Goal: Task Accomplishment & Management: Manage account settings

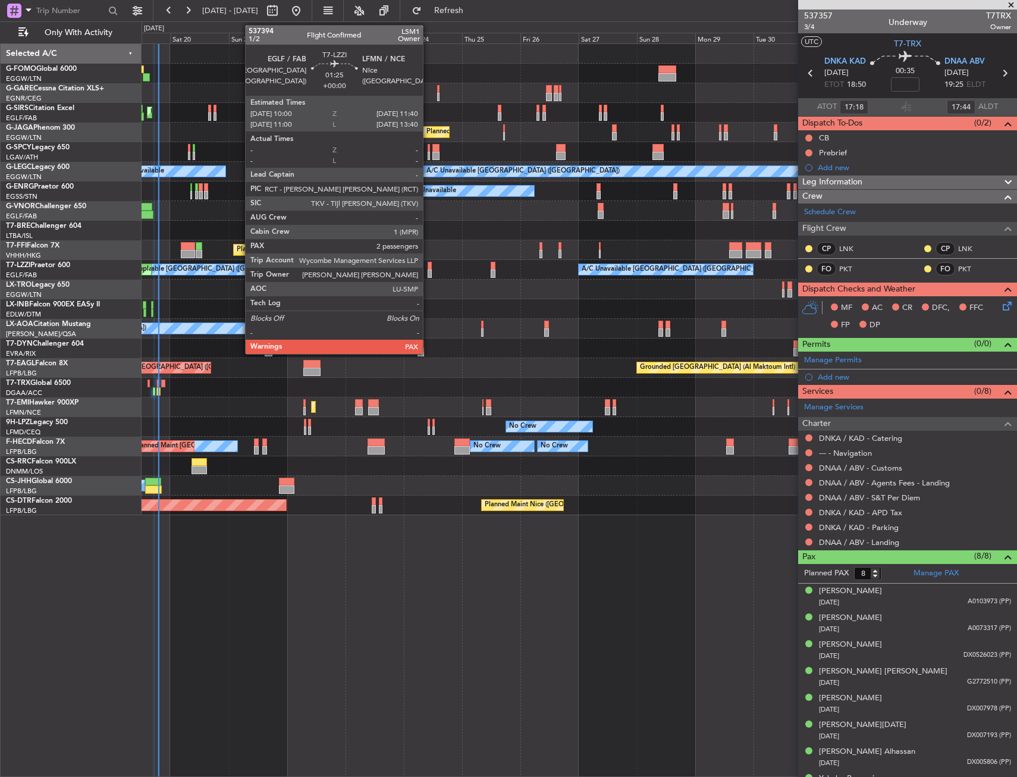
click at [428, 269] on div at bounding box center [430, 266] width 4 height 8
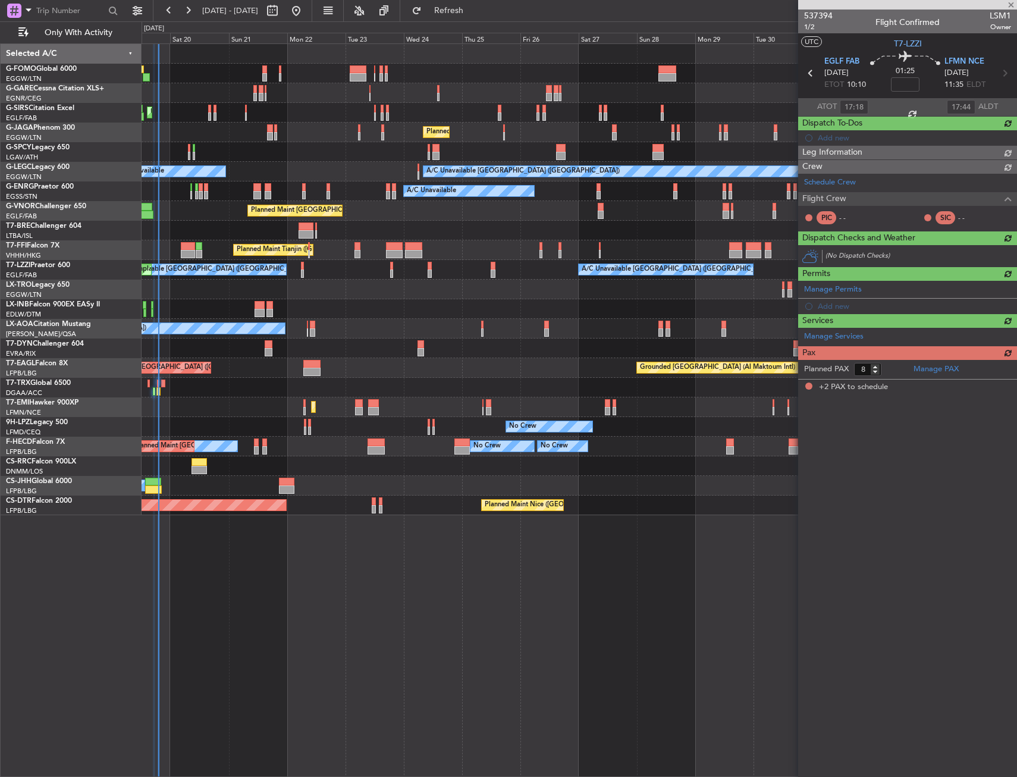
type input "2"
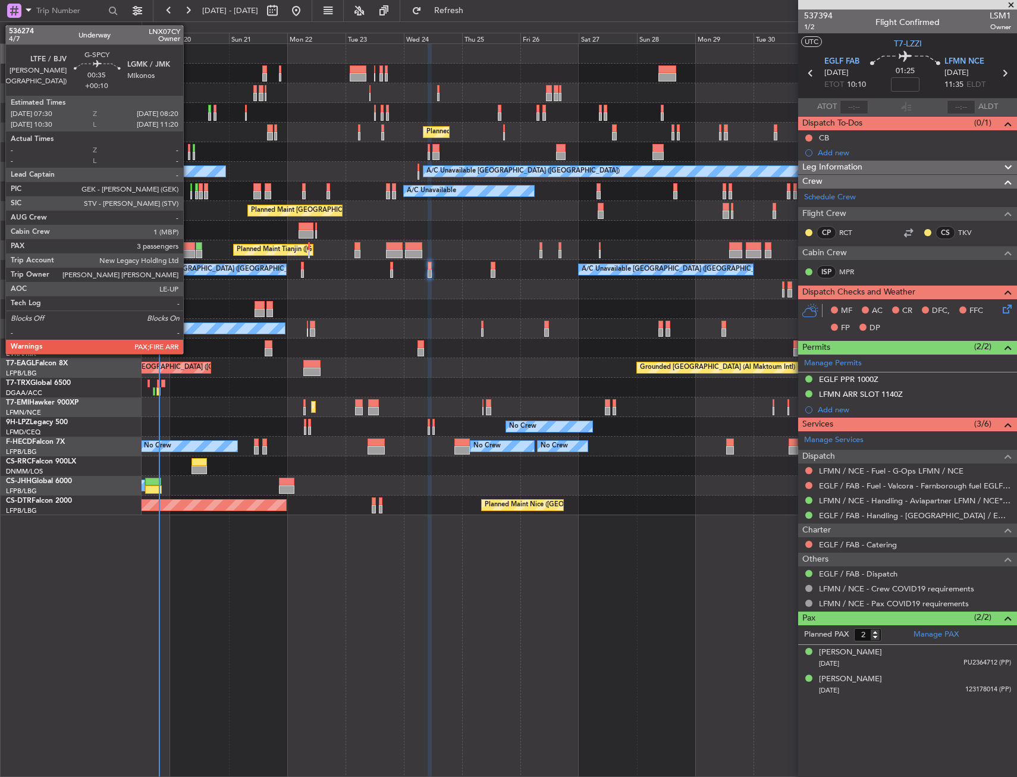
click at [189, 149] on div at bounding box center [189, 148] width 2 height 8
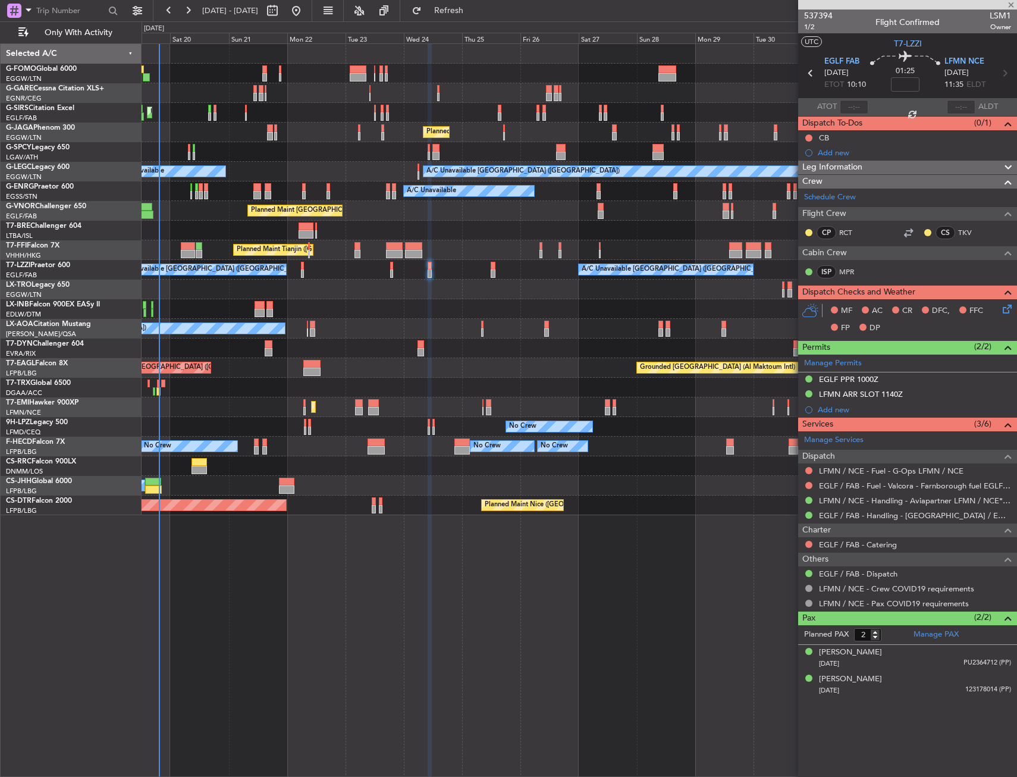
type input "+00:10"
type input "3"
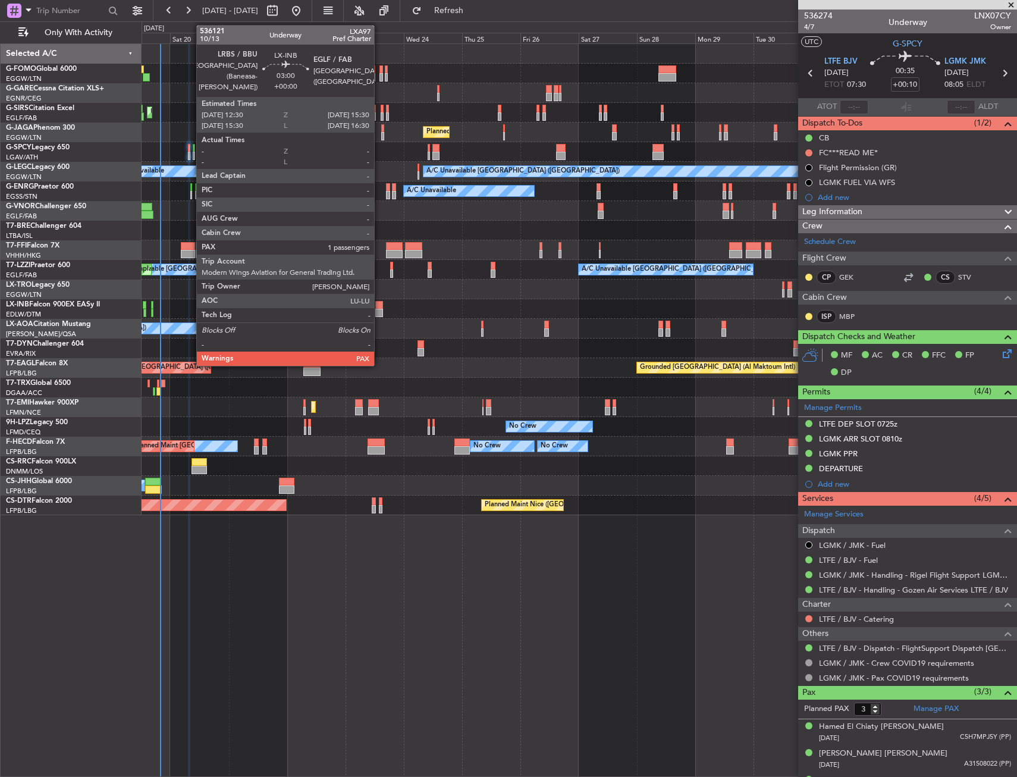
click at [380, 311] on div at bounding box center [379, 313] width 8 height 8
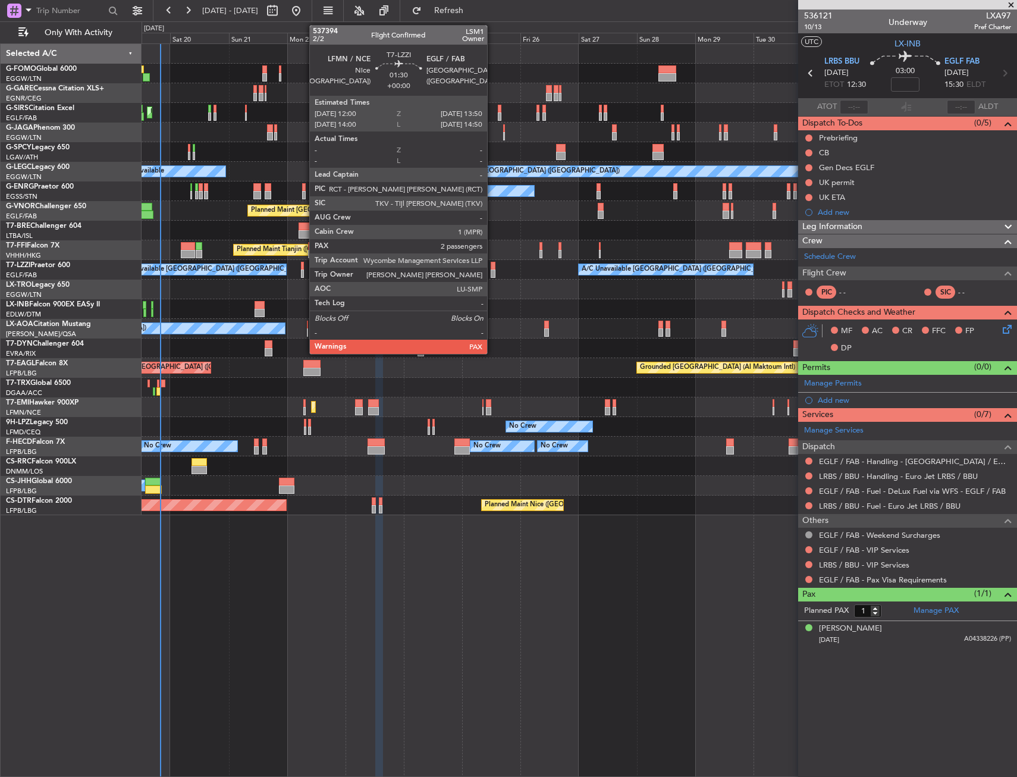
click at [493, 270] on div at bounding box center [493, 274] width 5 height 8
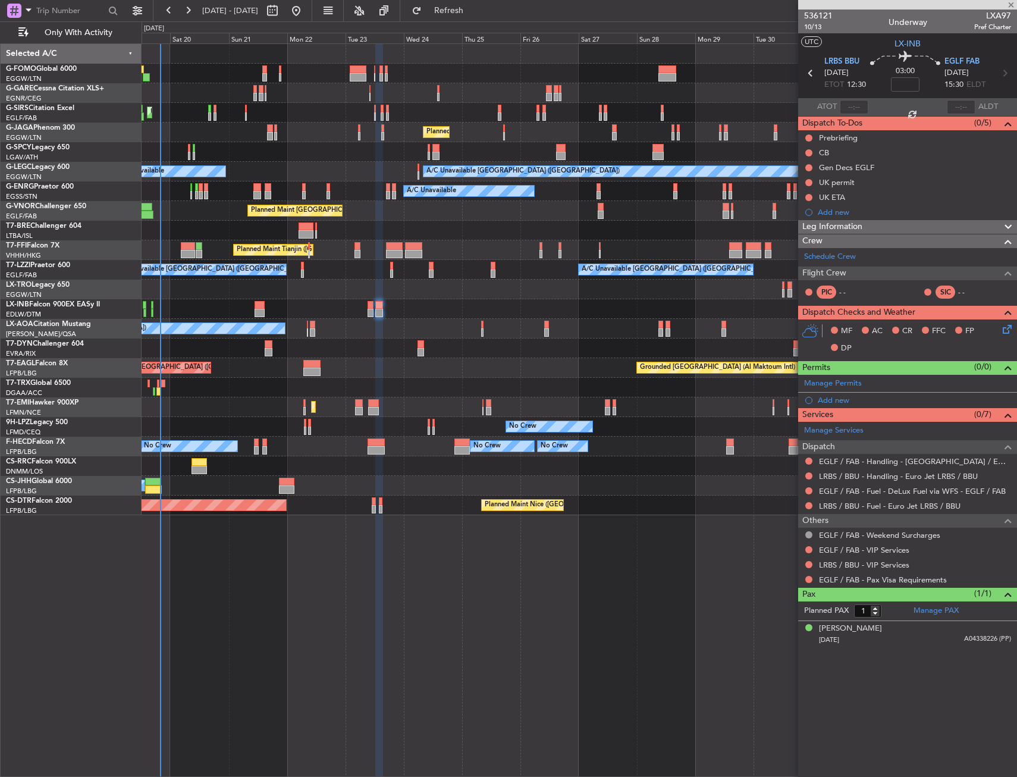
type input "2"
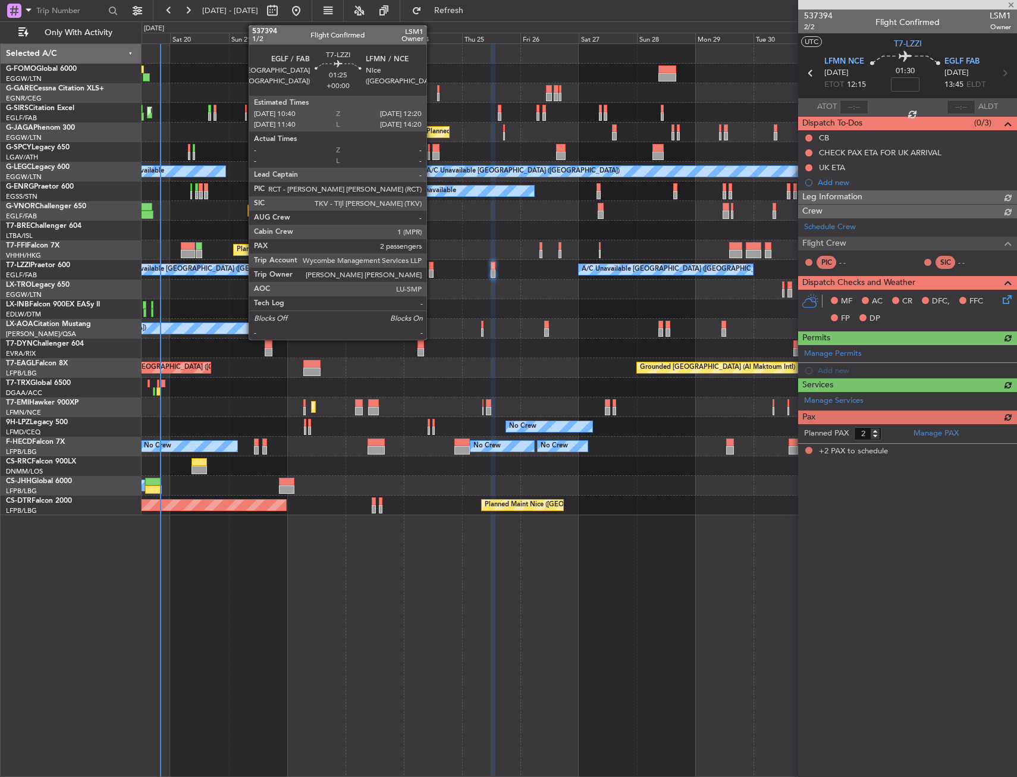
click at [432, 270] on div at bounding box center [431, 274] width 4 height 8
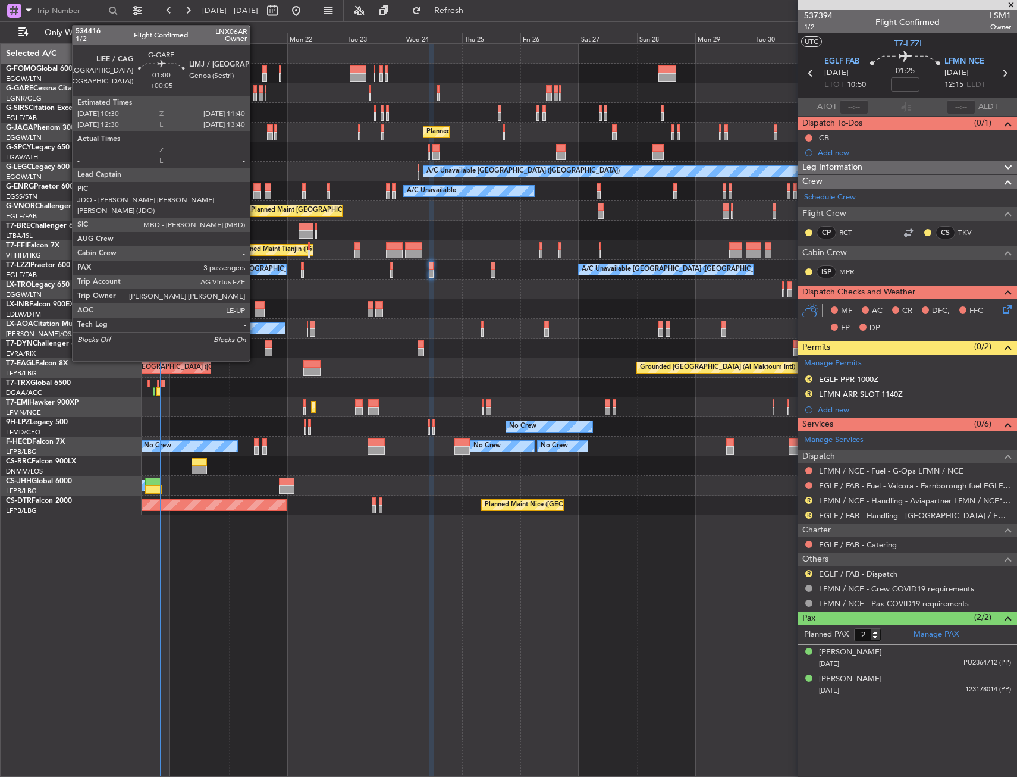
click at [255, 95] on div at bounding box center [254, 97] width 3 height 8
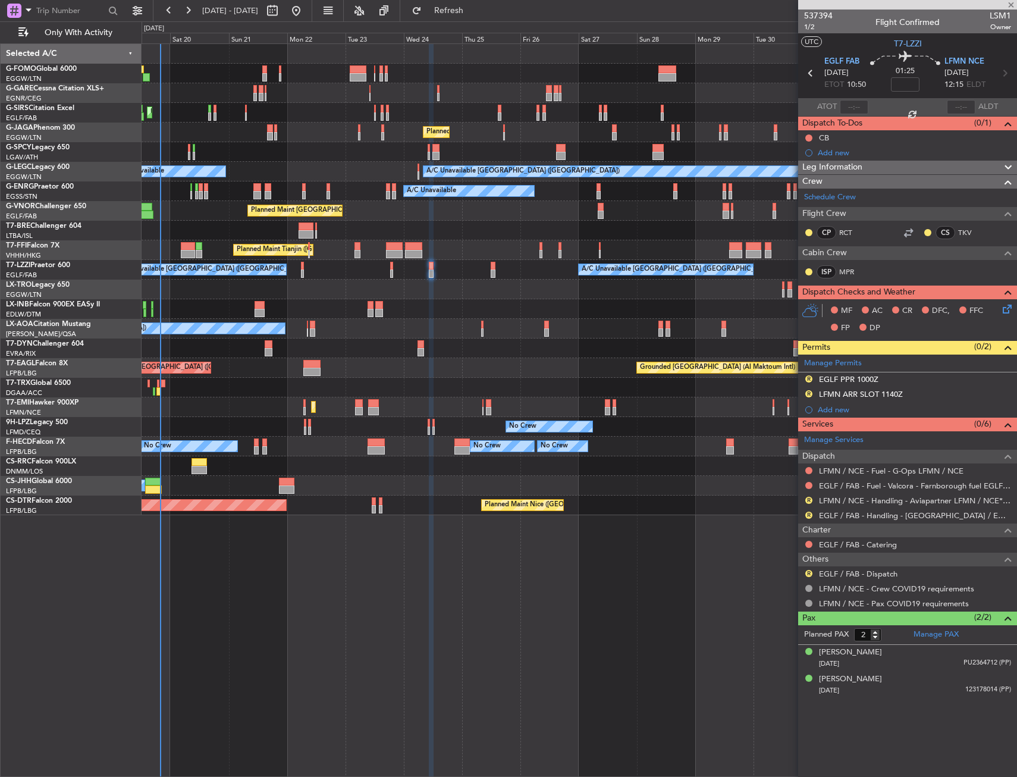
type input "+00:05"
type input "3"
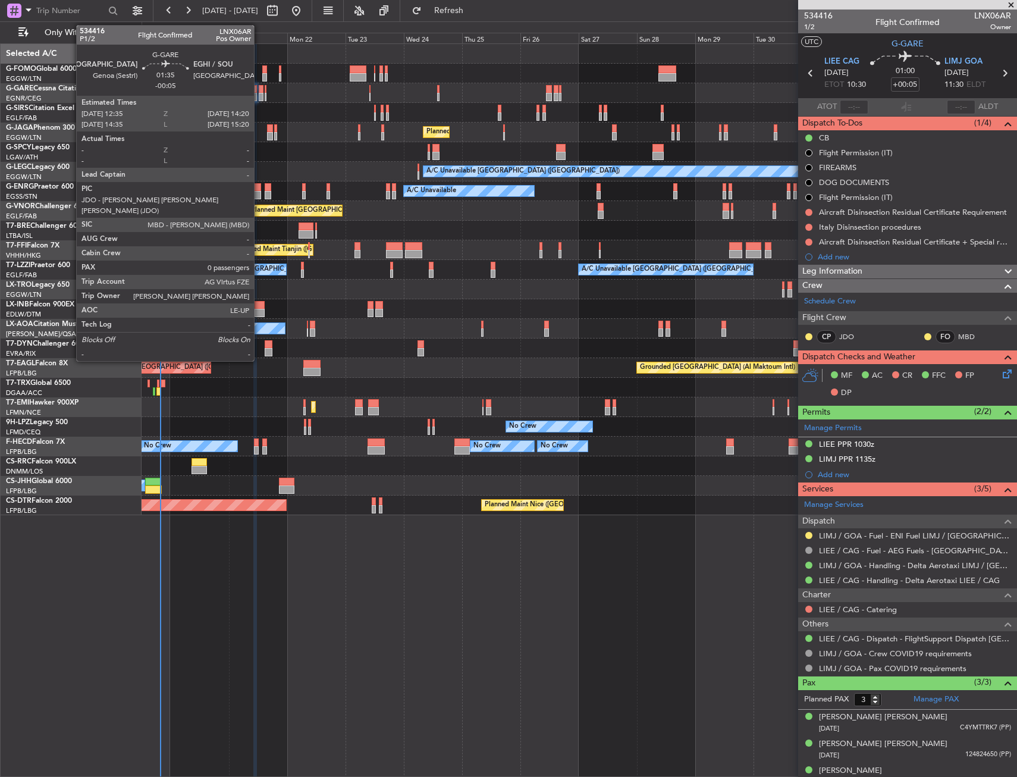
click at [259, 96] on div at bounding box center [261, 97] width 5 height 8
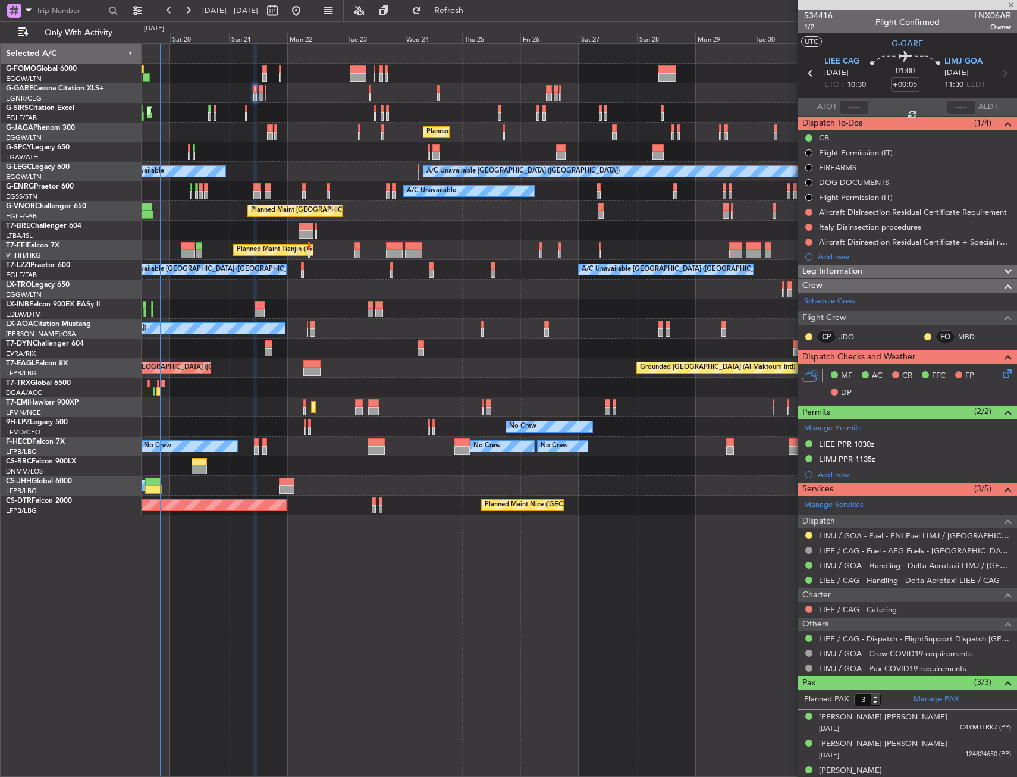
type input "-00:05"
type input "0"
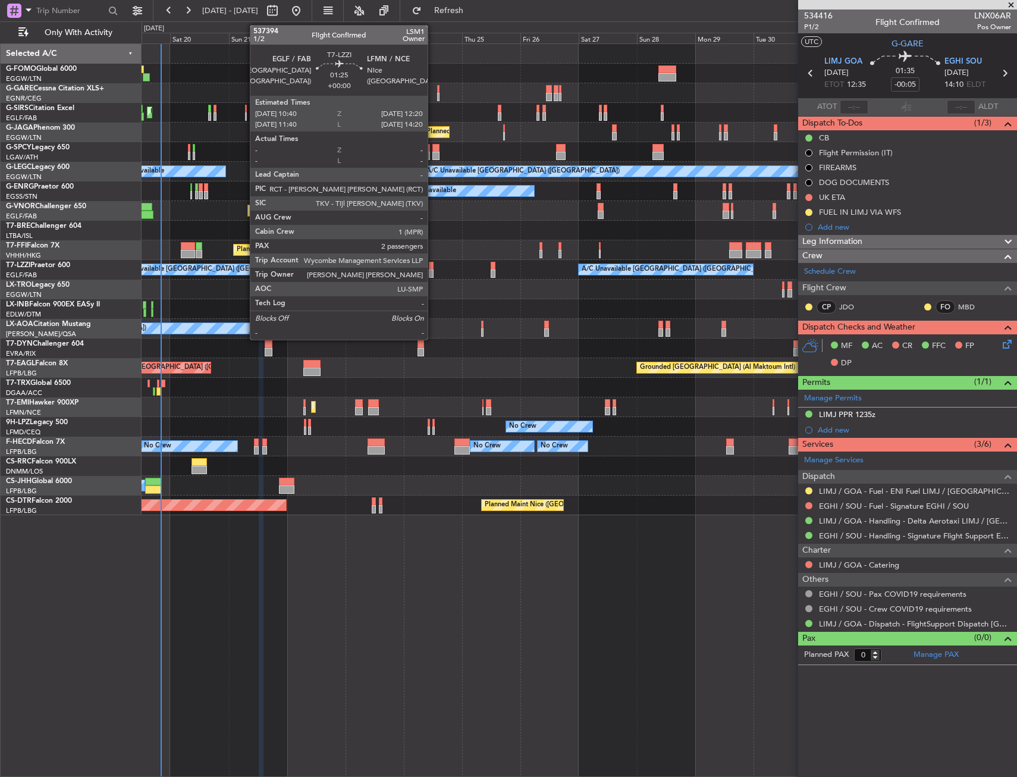
click at [433, 270] on div at bounding box center [431, 274] width 4 height 8
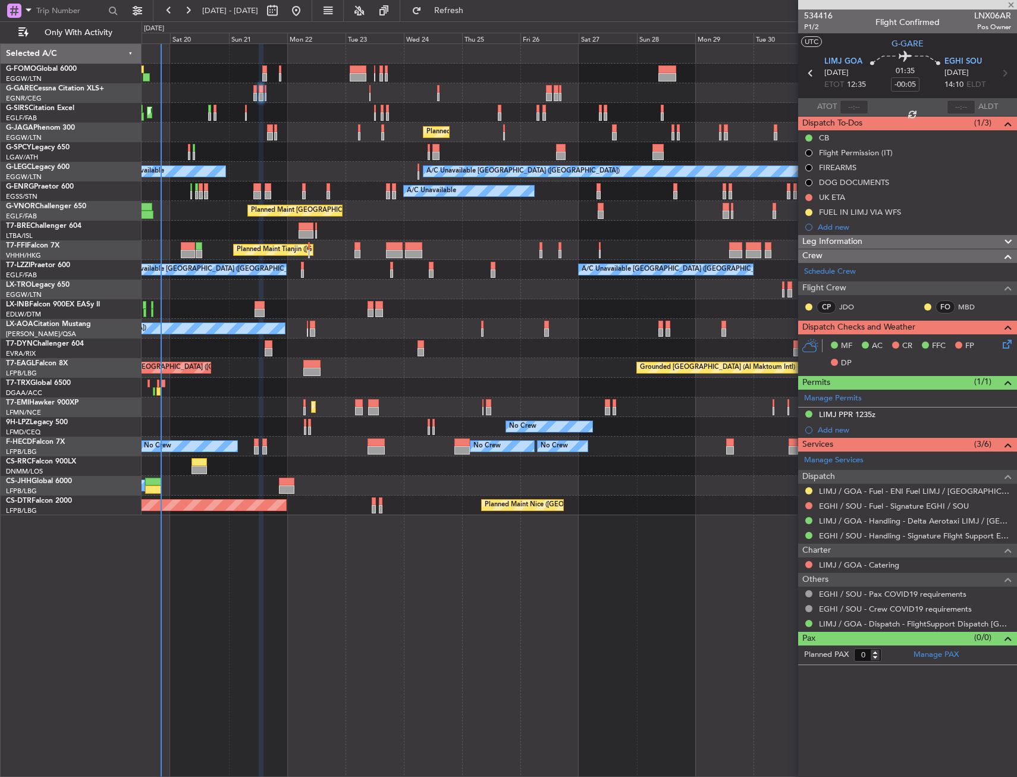
type input "2"
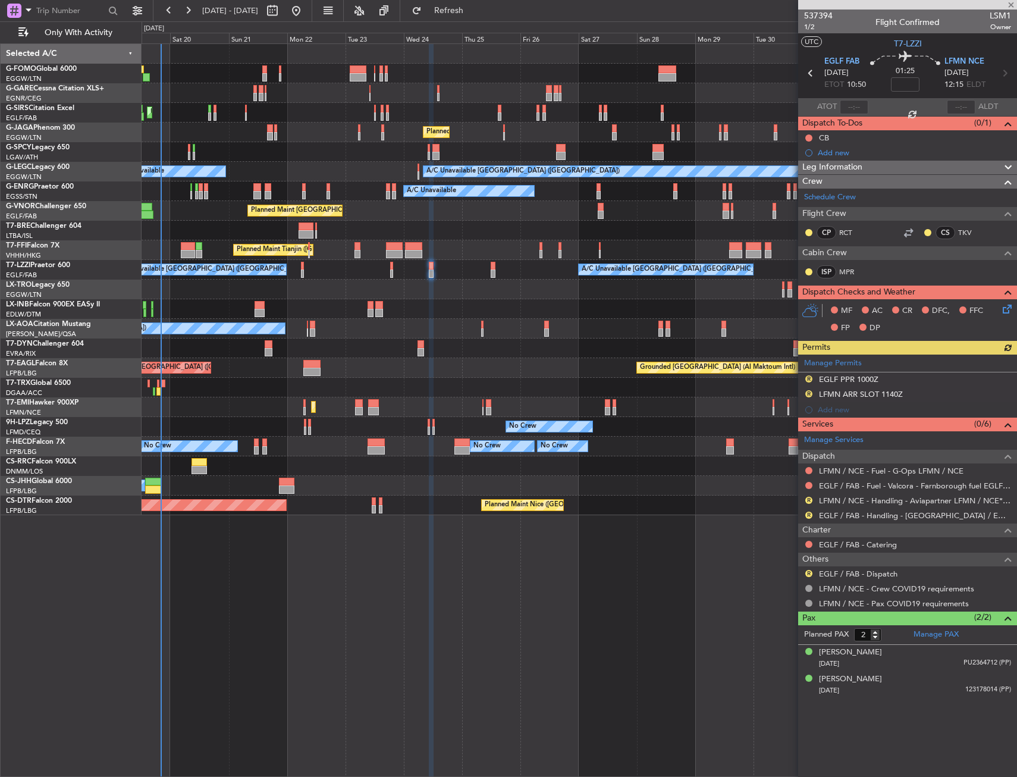
click at [890, 379] on div "Manage Permits R EGLF PPR 1000Z R LFMN ARR SLOT 1140Z Add new" at bounding box center [907, 386] width 219 height 63
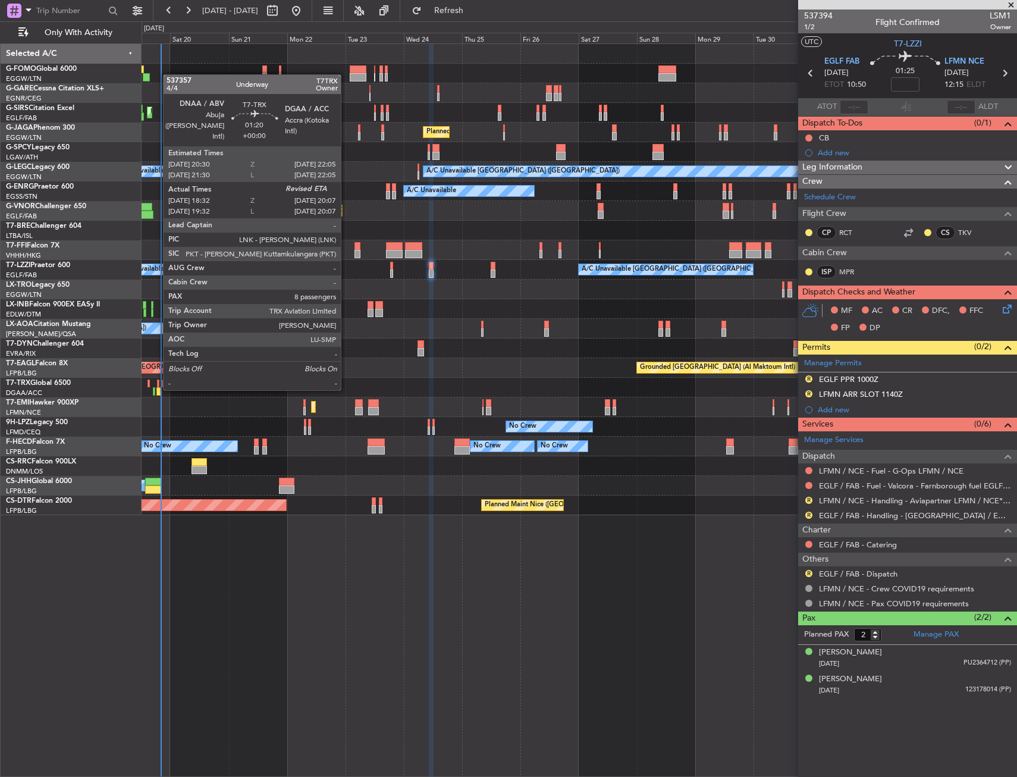
click at [157, 388] on div at bounding box center [158, 391] width 4 height 8
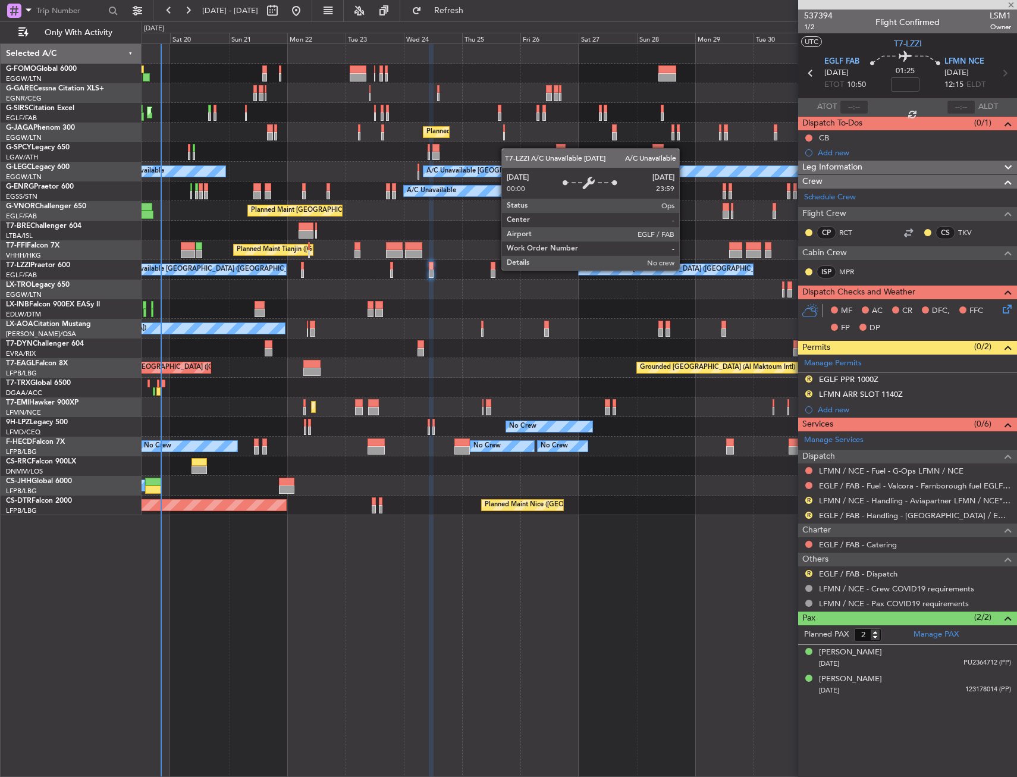
type input "18:42"
type input "8"
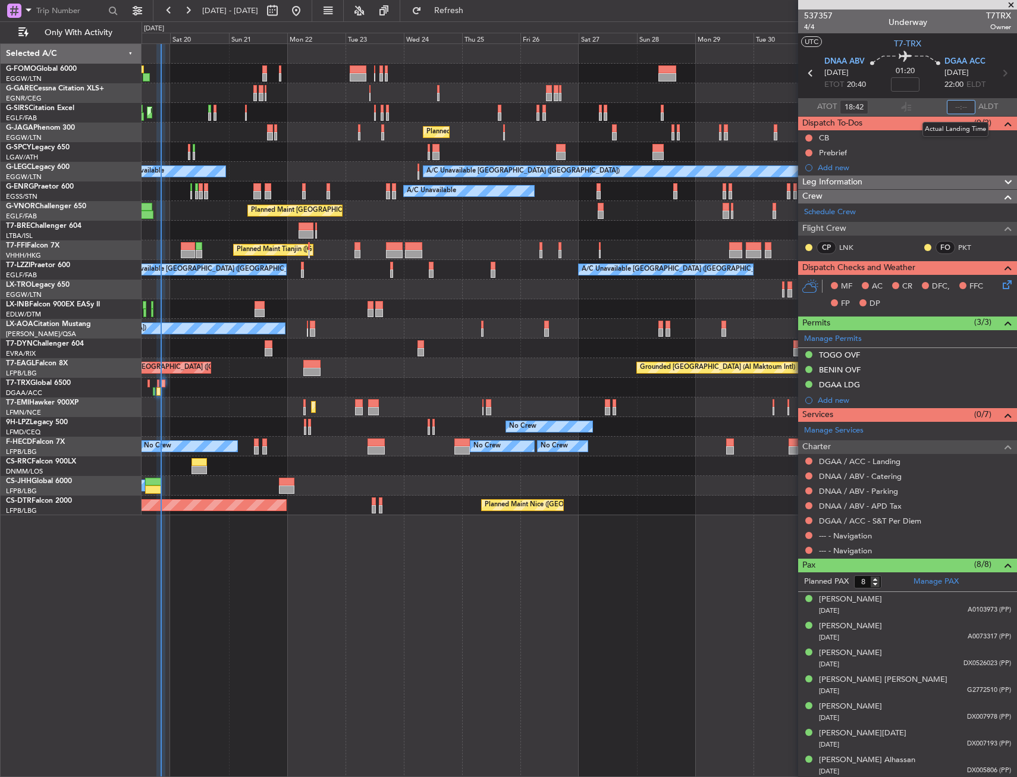
click at [948, 108] on input "text" at bounding box center [961, 107] width 29 height 14
click at [946, 42] on section "UTC T7-TRX" at bounding box center [907, 42] width 219 height 18
type input "19:50"
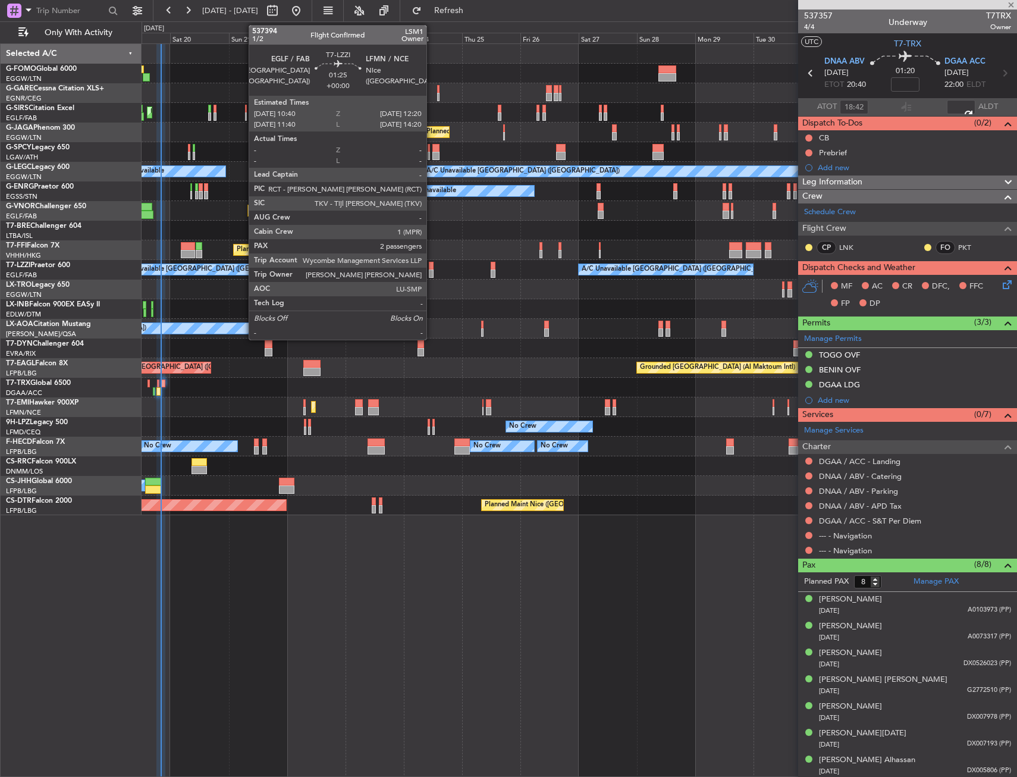
click at [432, 267] on div at bounding box center [431, 266] width 4 height 8
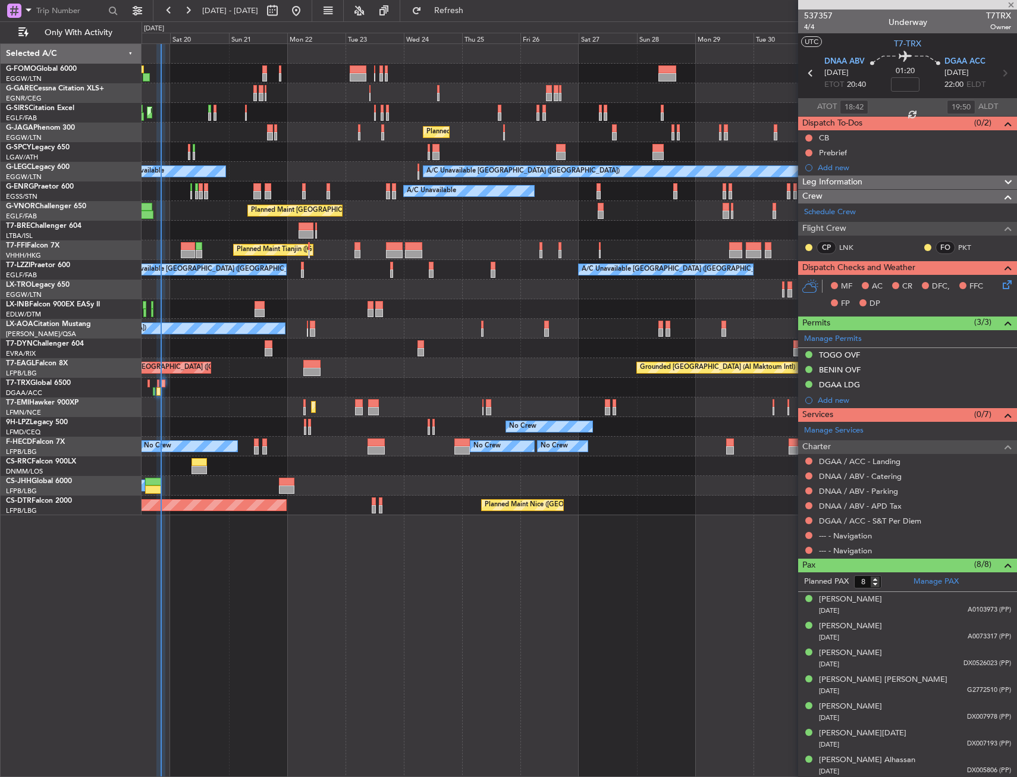
type input "2"
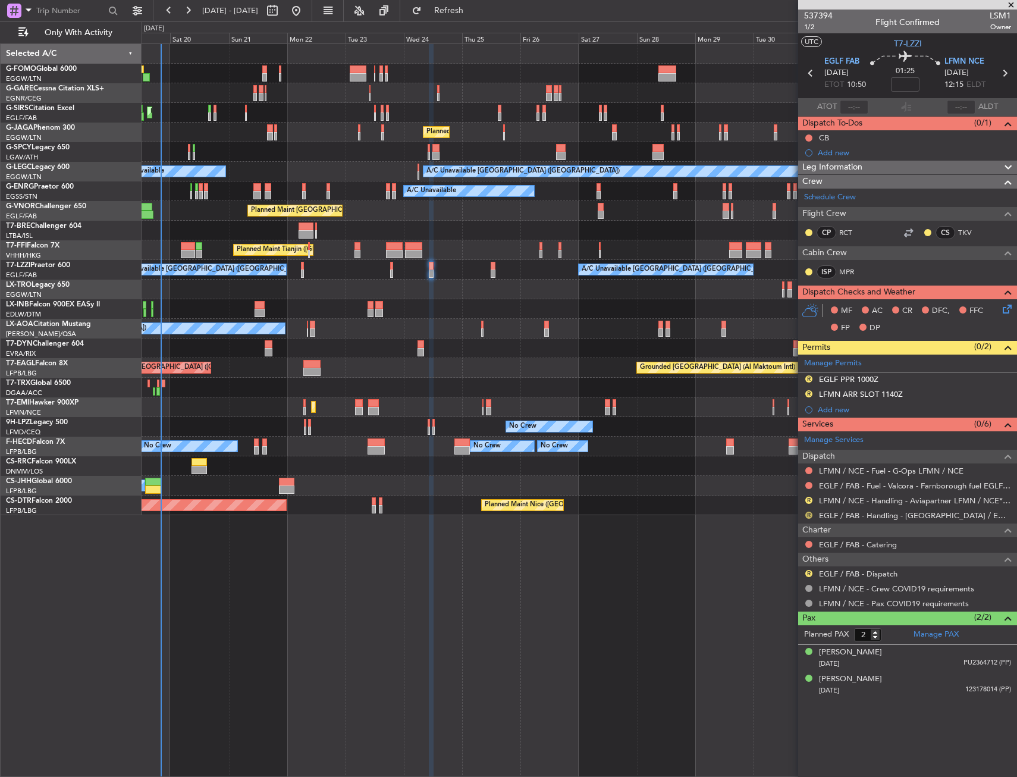
click at [806, 515] on button "R" at bounding box center [809, 515] width 7 height 7
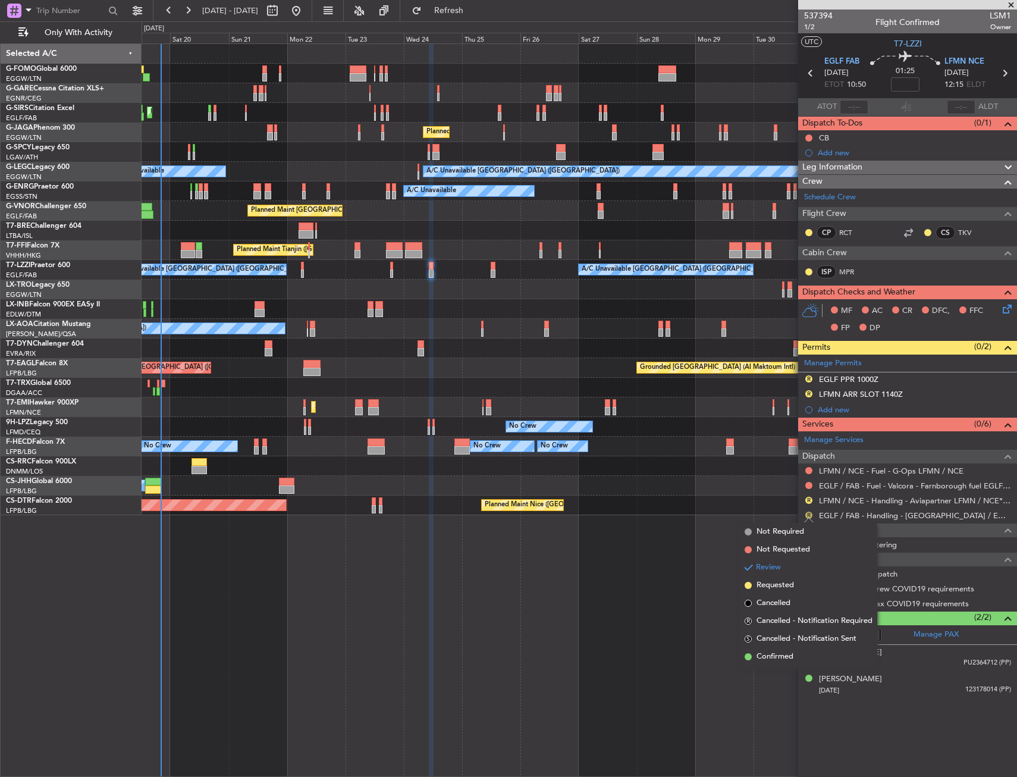
click at [806, 515] on button "R" at bounding box center [809, 515] width 7 height 7
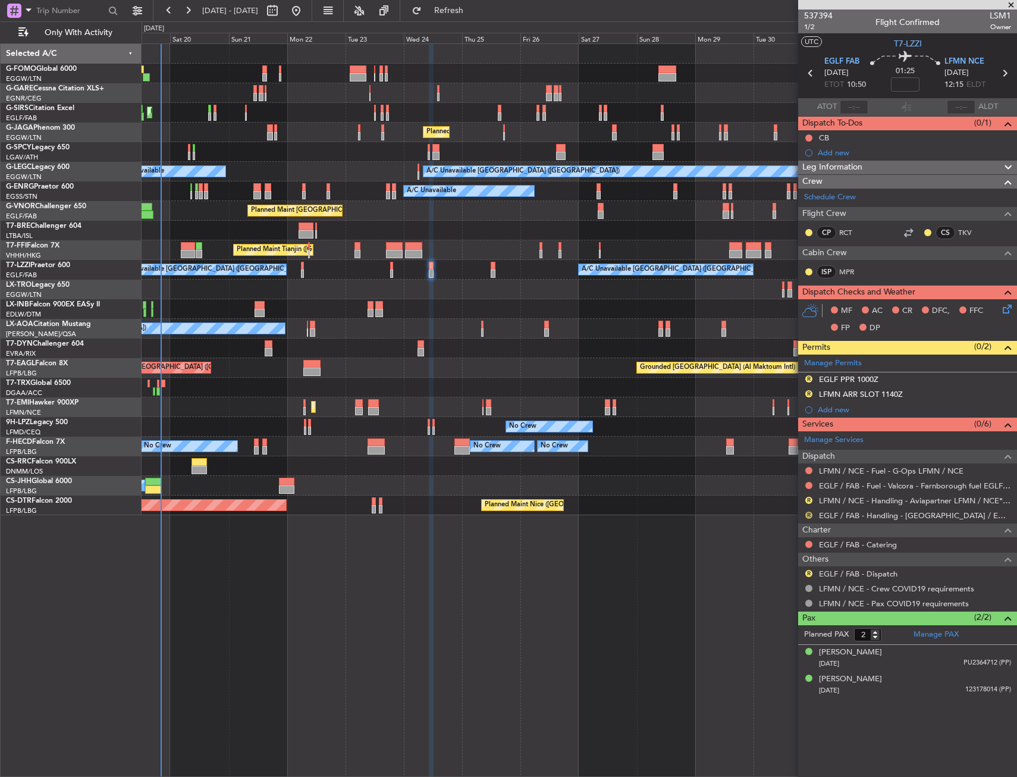
click at [809, 515] on button "R" at bounding box center [809, 515] width 7 height 7
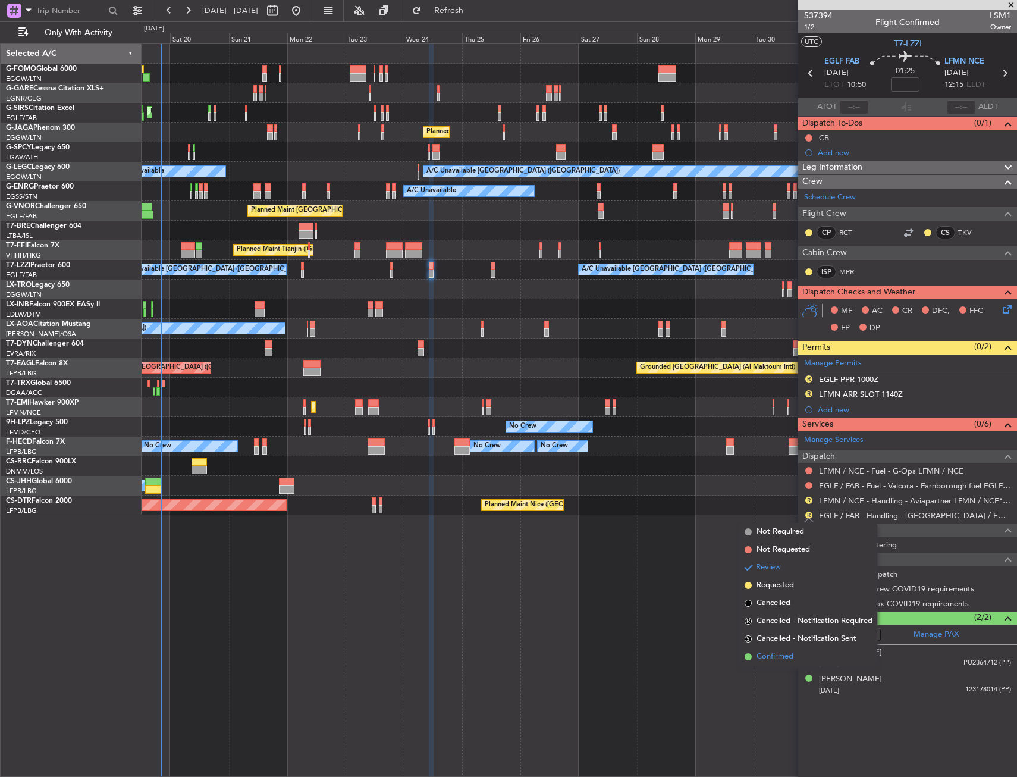
click at [778, 659] on span "Confirmed" at bounding box center [775, 657] width 37 height 12
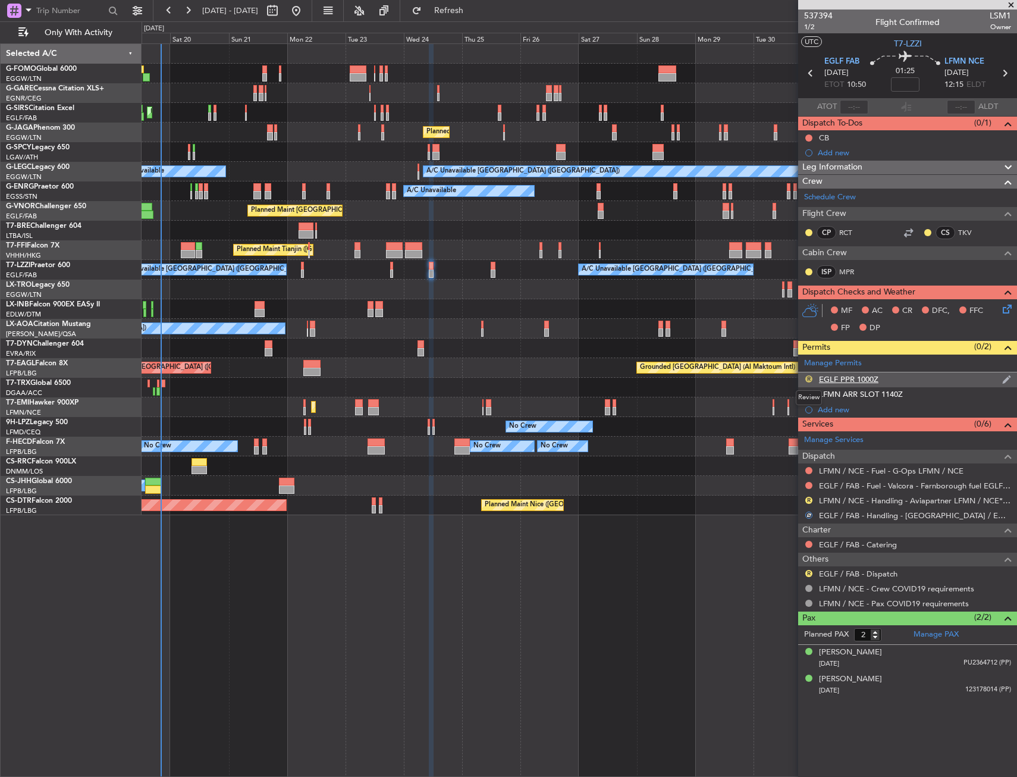
click at [808, 377] on button "R" at bounding box center [809, 378] width 7 height 7
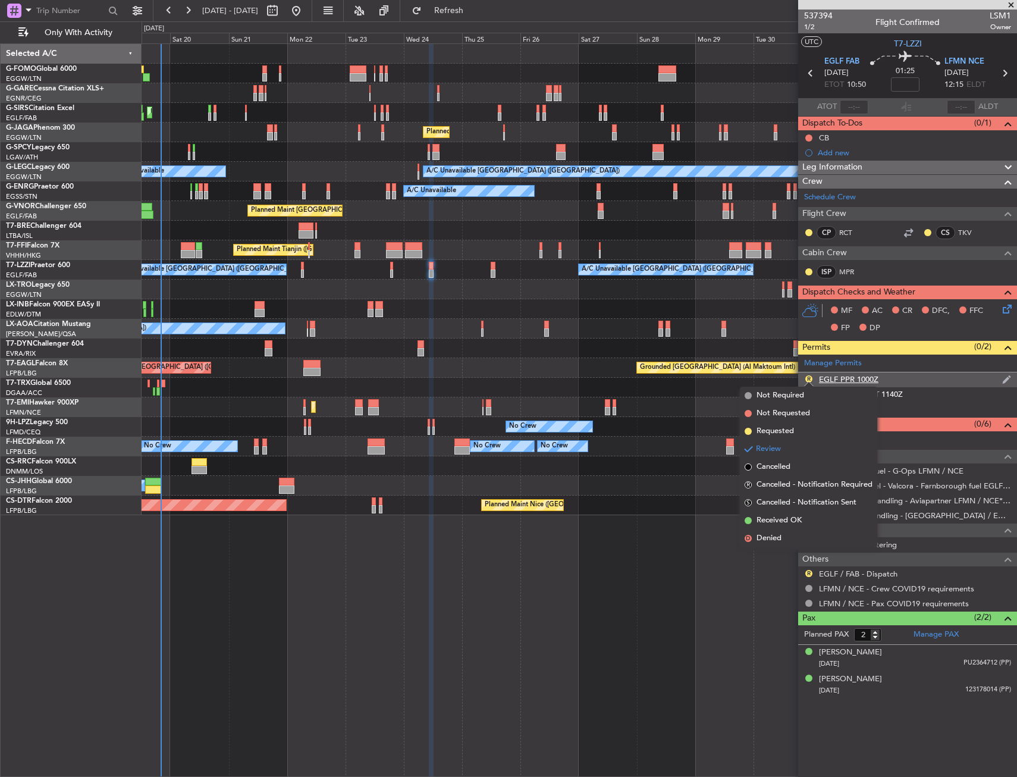
click at [920, 379] on div "R EGLF PPR 1000Z" at bounding box center [907, 379] width 219 height 15
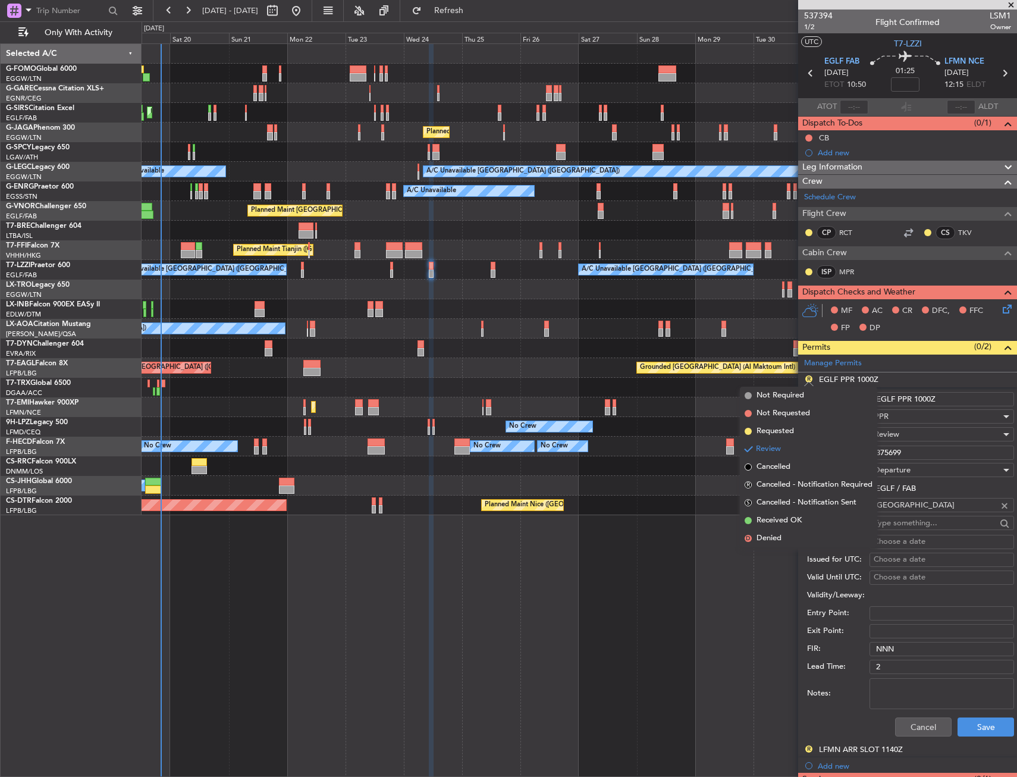
click at [926, 397] on input "EGLF PPR 1000Z" at bounding box center [942, 399] width 145 height 14
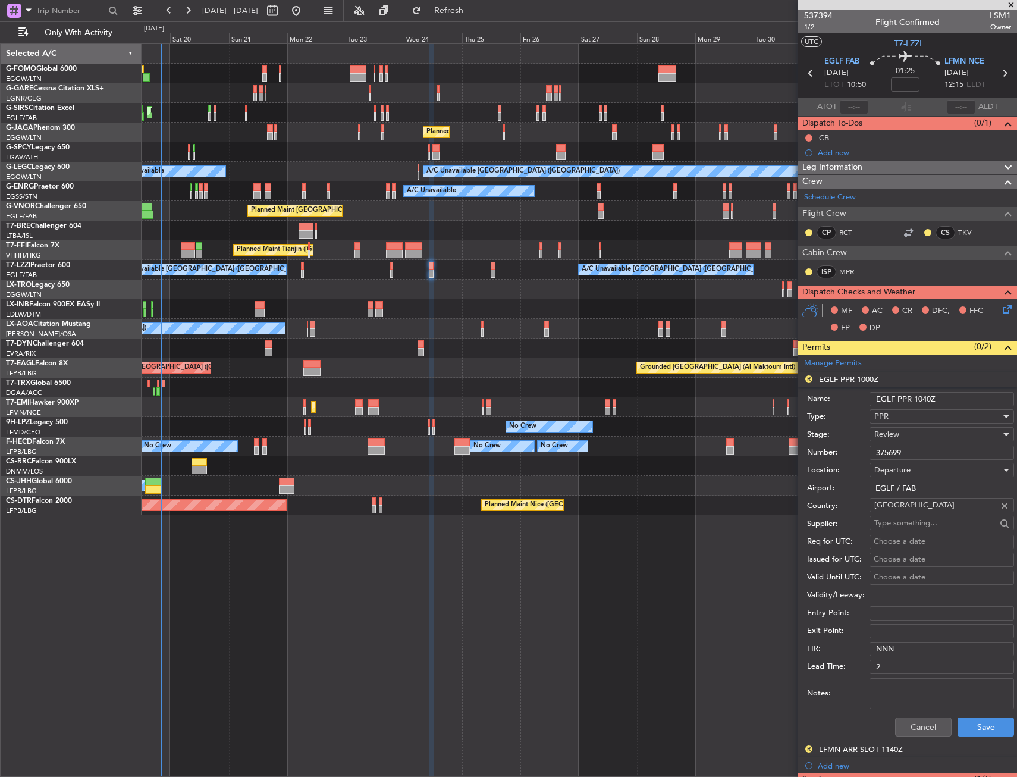
type input "EGLF PPR 1040Z"
click at [925, 436] on div "Review" at bounding box center [938, 434] width 127 height 18
click at [913, 531] on span "Received OK" at bounding box center [937, 530] width 125 height 18
click at [976, 729] on button "Save" at bounding box center [986, 727] width 57 height 19
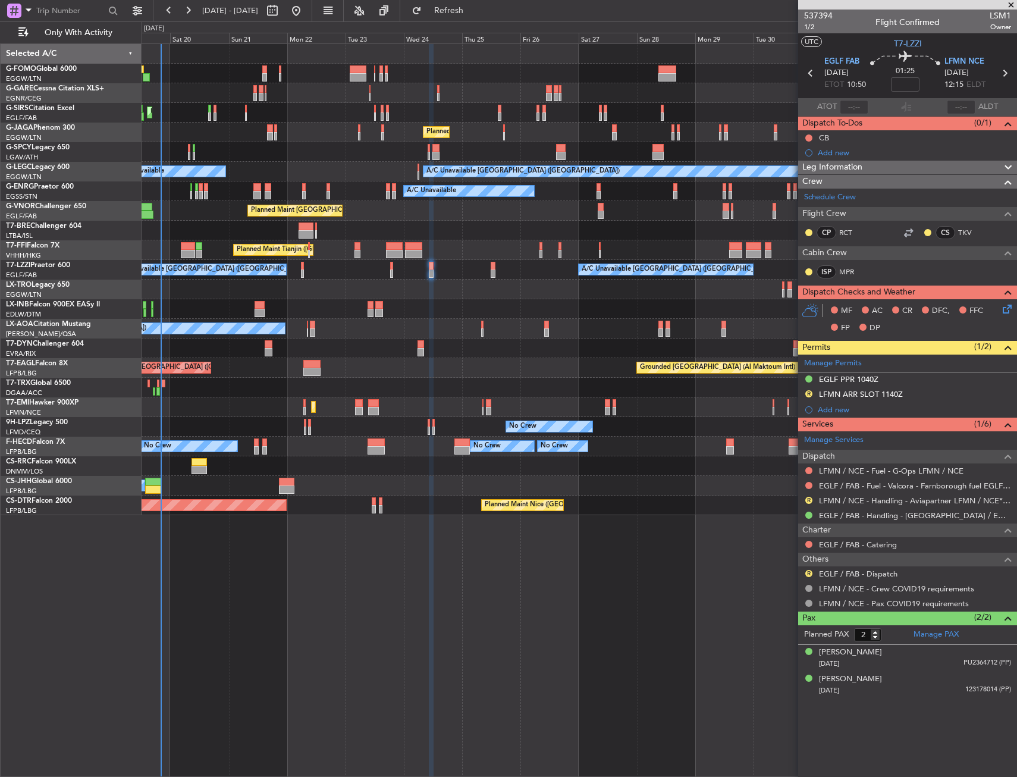
drag, startPoint x: 808, startPoint y: 496, endPoint x: 794, endPoint y: 519, distance: 26.4
click at [808, 497] on button "R" at bounding box center [809, 500] width 7 height 7
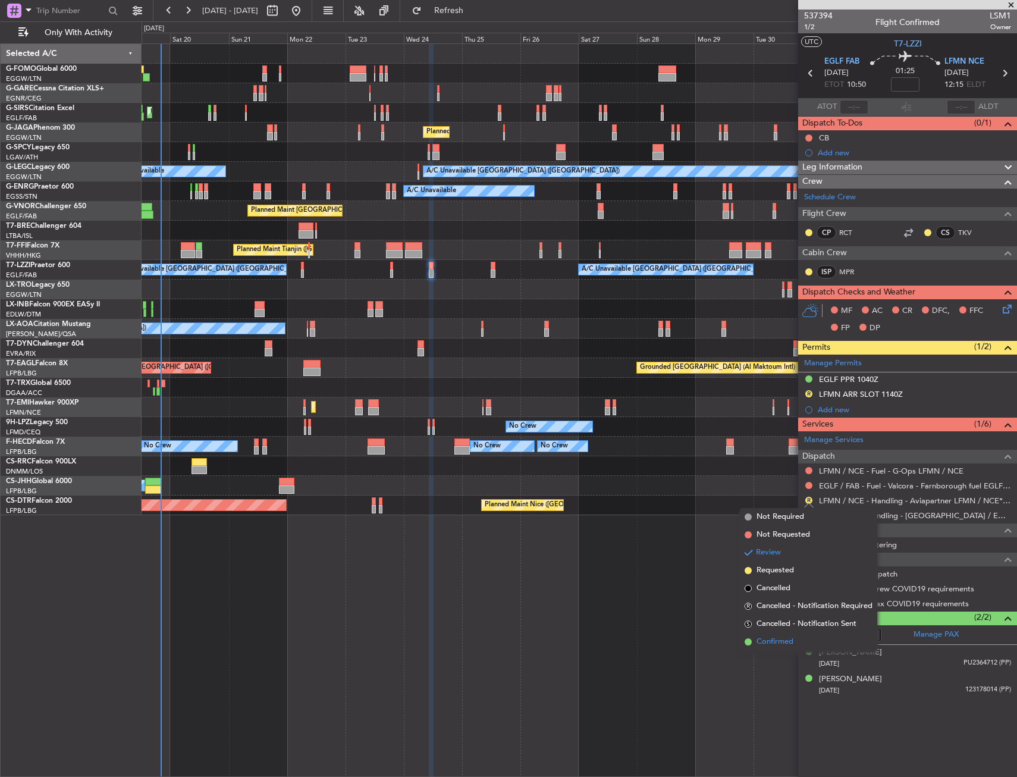
click at [778, 644] on span "Confirmed" at bounding box center [775, 642] width 37 height 12
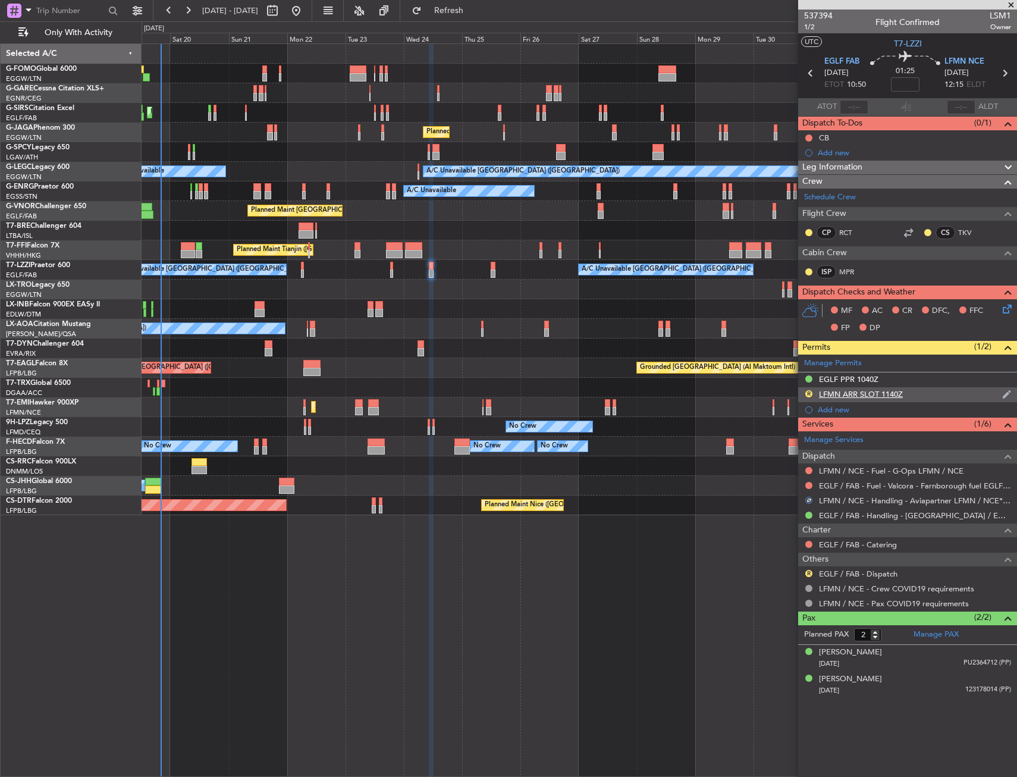
click at [922, 392] on div "R LFMN ARR SLOT 1140Z" at bounding box center [907, 394] width 219 height 15
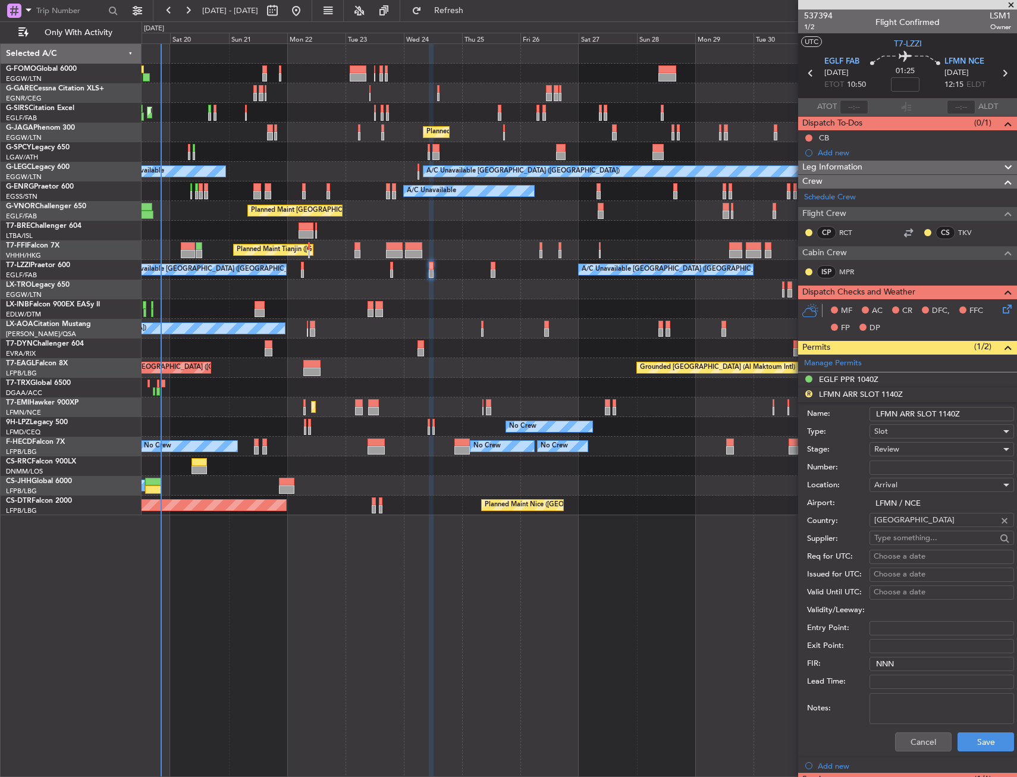
drag, startPoint x: 955, startPoint y: 414, endPoint x: 942, endPoint y: 413, distance: 12.5
click at [942, 413] on input "LFMN ARR SLOT 1140Z" at bounding box center [942, 414] width 145 height 14
type input "LFMN ARR SLOT 1210Z"
click at [928, 447] on div "Review" at bounding box center [938, 449] width 127 height 18
click at [911, 542] on span "Received OK" at bounding box center [937, 545] width 125 height 18
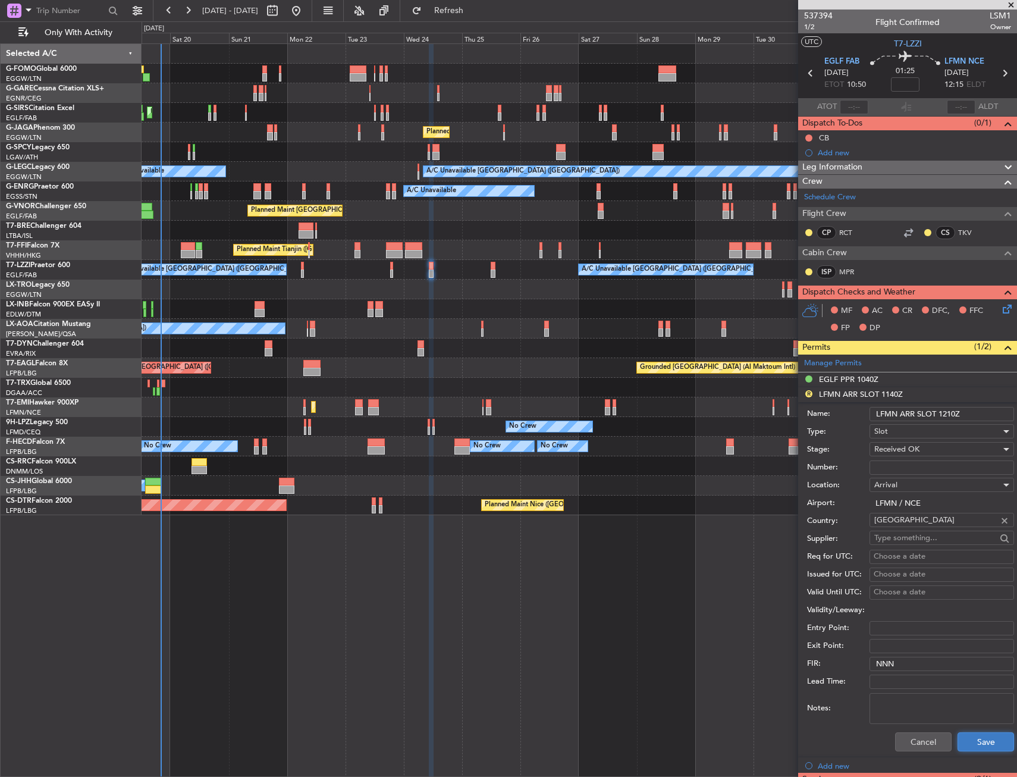
click at [972, 736] on button "Save" at bounding box center [986, 741] width 57 height 19
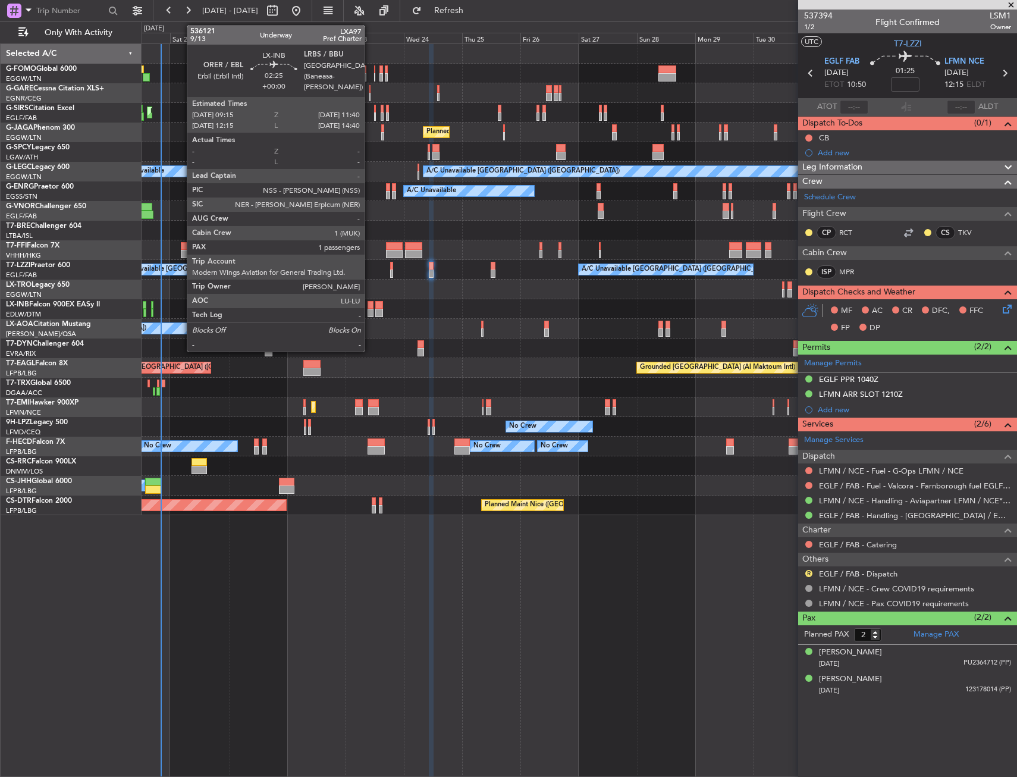
click at [370, 308] on div at bounding box center [371, 305] width 6 height 8
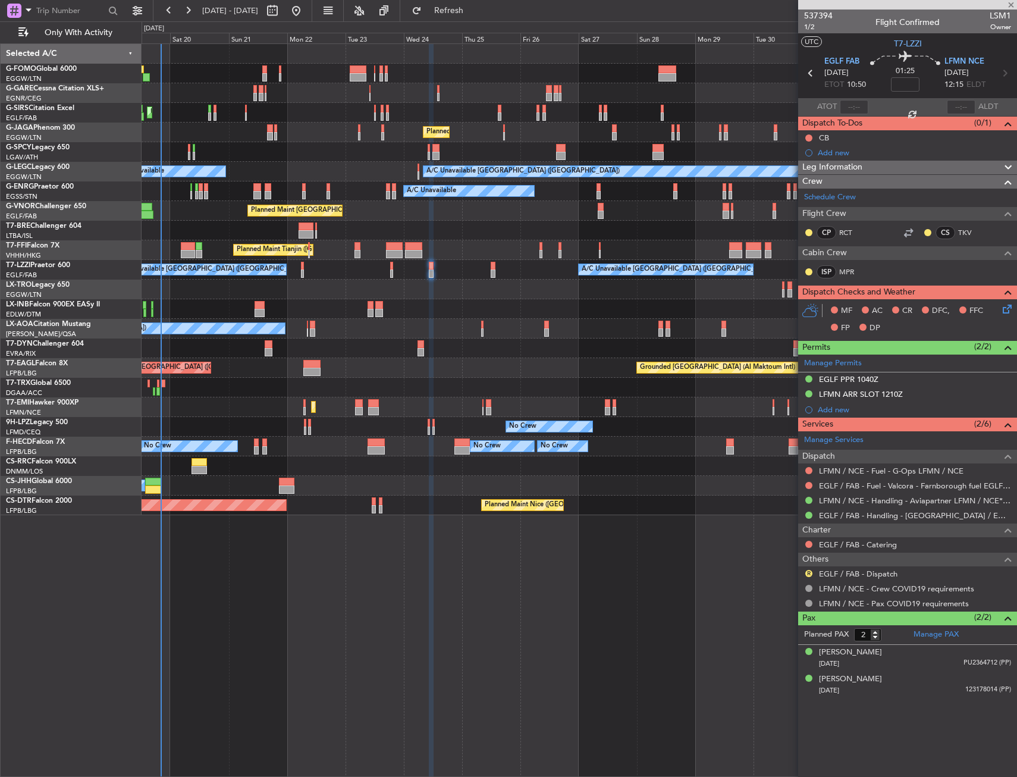
type input "1"
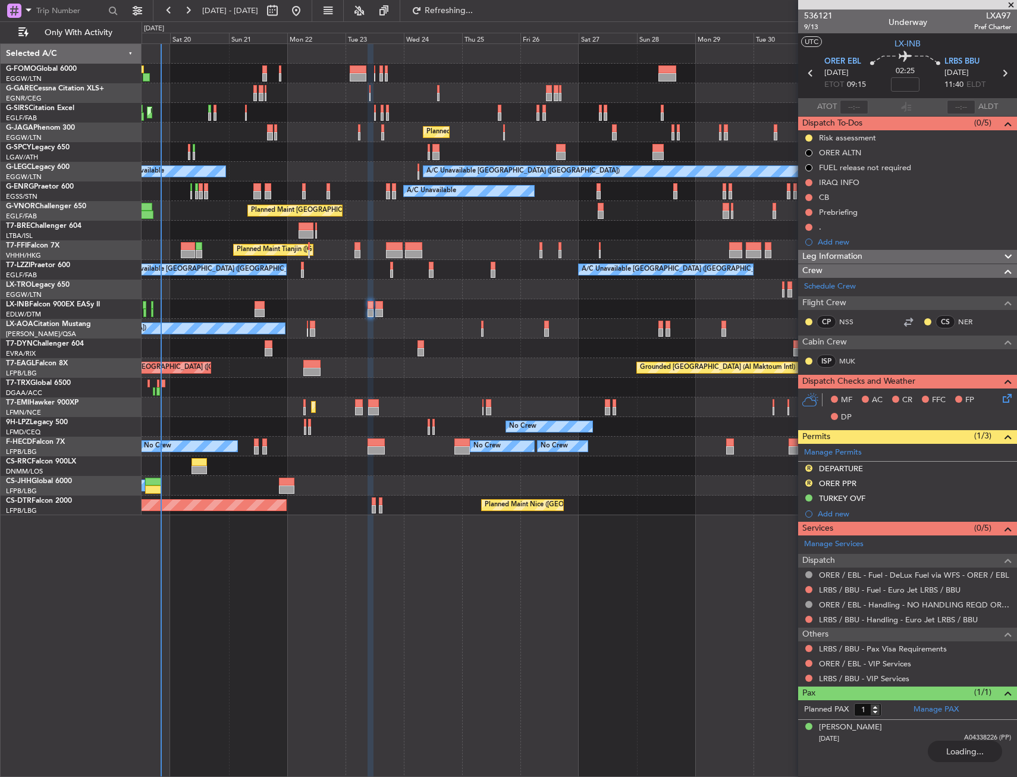
type input "+00:15"
click at [840, 619] on link "LRBS / BBU - Handling - Euro Jet LRBS / BBU" at bounding box center [898, 620] width 159 height 10
click at [89, 306] on link "LX-INB Falcon 900EX EASy II" at bounding box center [53, 304] width 94 height 7
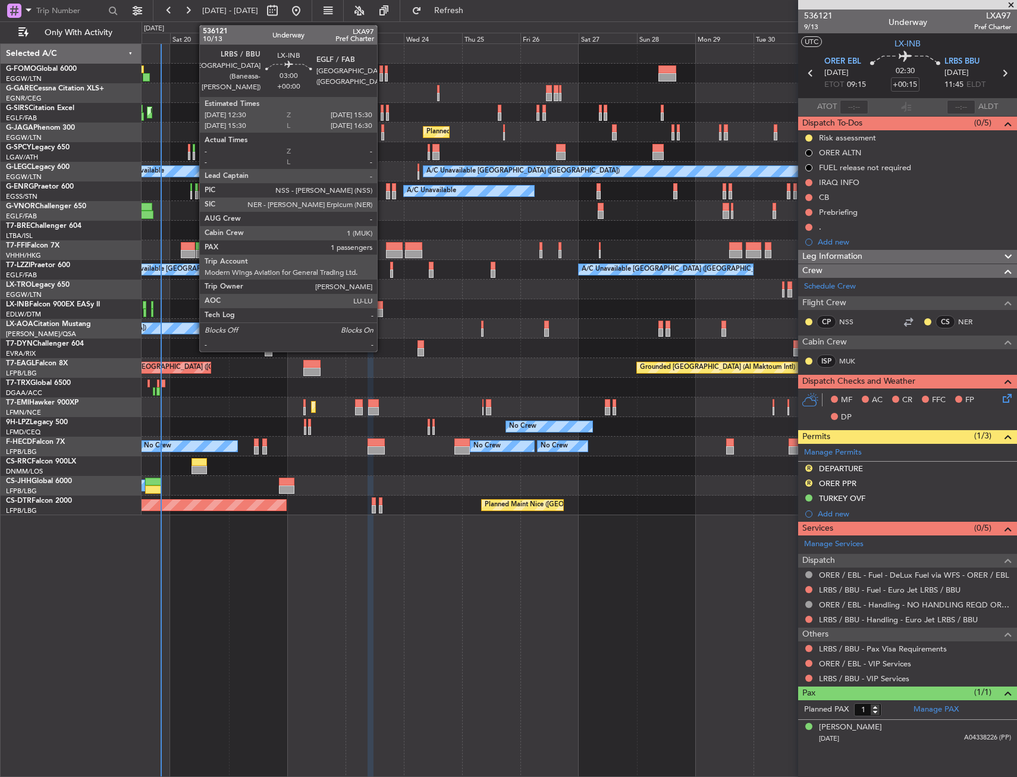
click at [383, 302] on div at bounding box center [379, 305] width 8 height 8
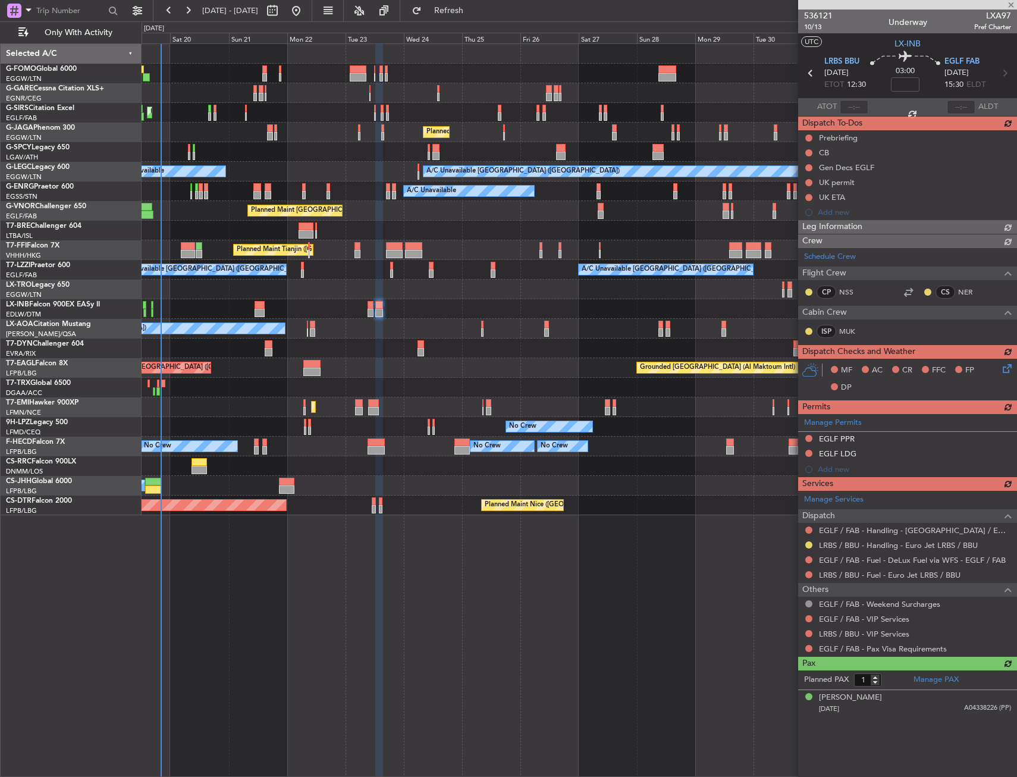
type input "+00:05"
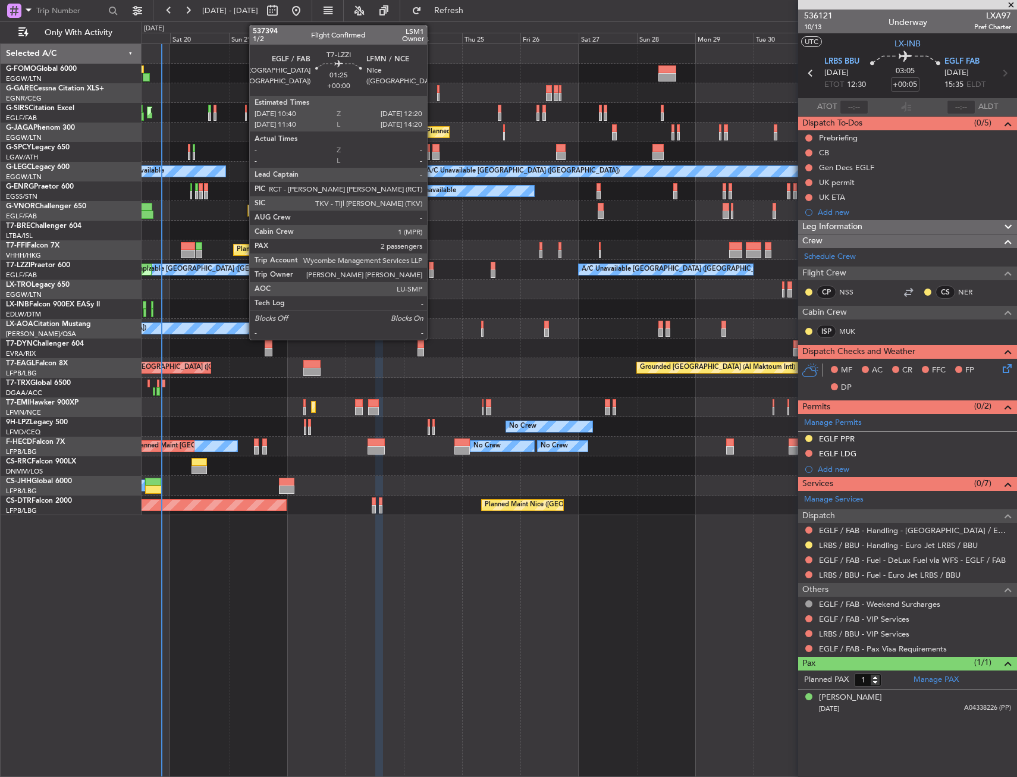
click at [433, 267] on div at bounding box center [431, 266] width 4 height 8
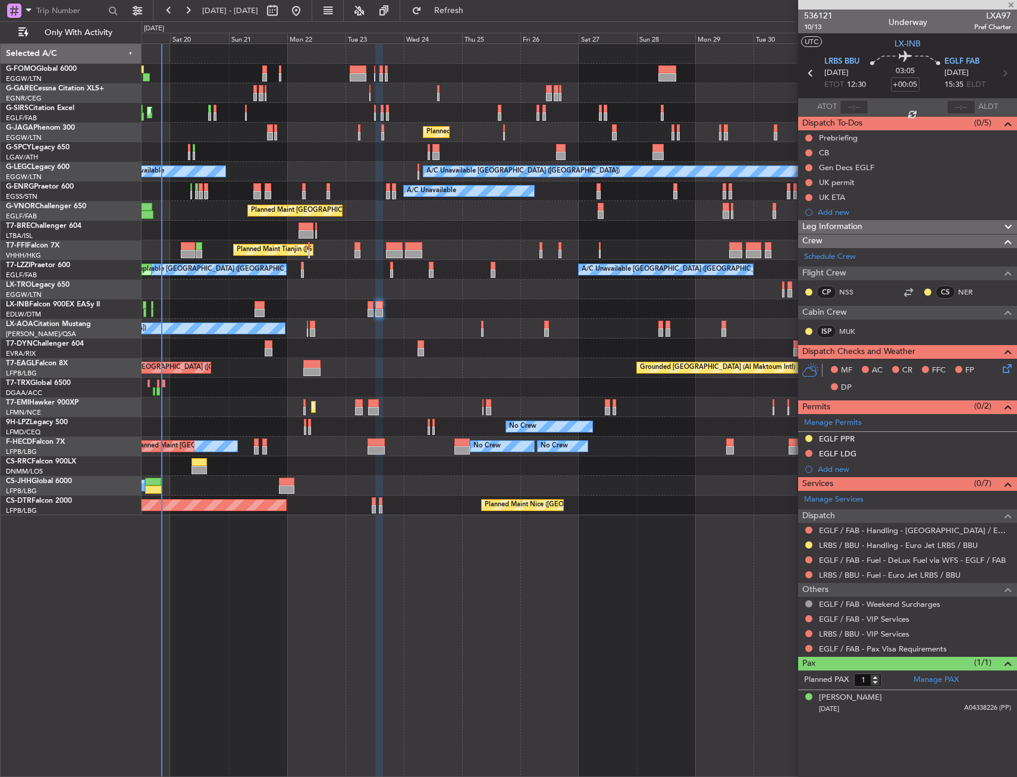
type input "2"
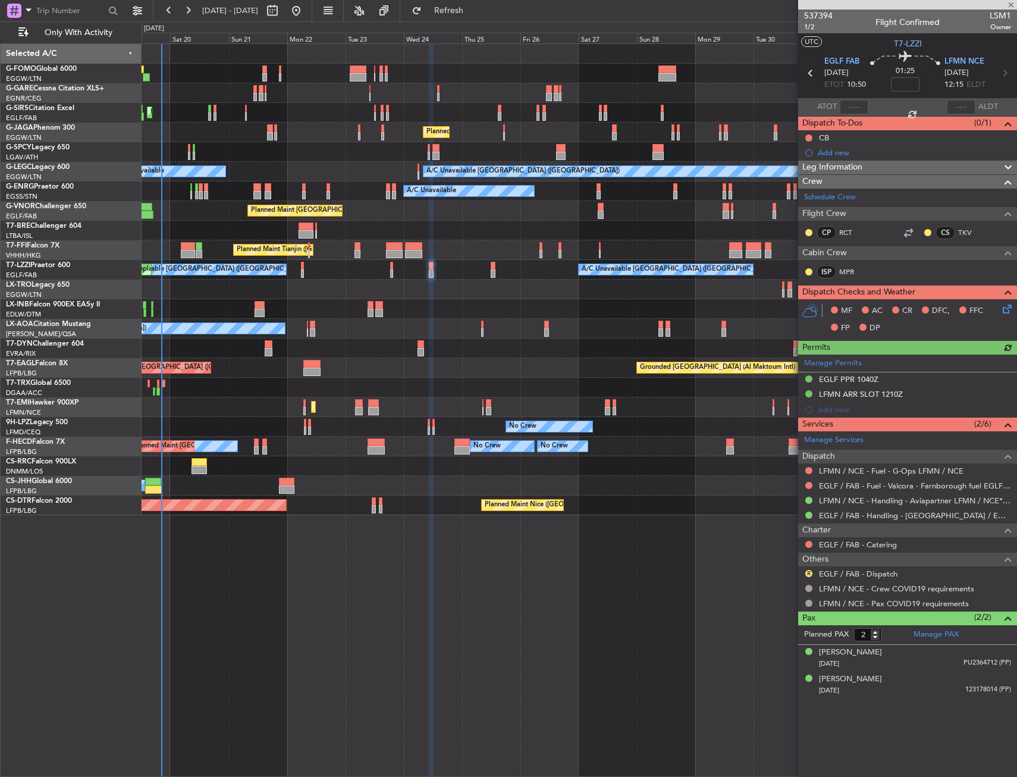
click at [911, 390] on div "Manage Permits EGLF PPR 1040Z LFMN ARR SLOT 1210Z Add new" at bounding box center [907, 386] width 219 height 63
click at [917, 396] on div "LFMN ARR SLOT 1210Z" at bounding box center [907, 394] width 219 height 15
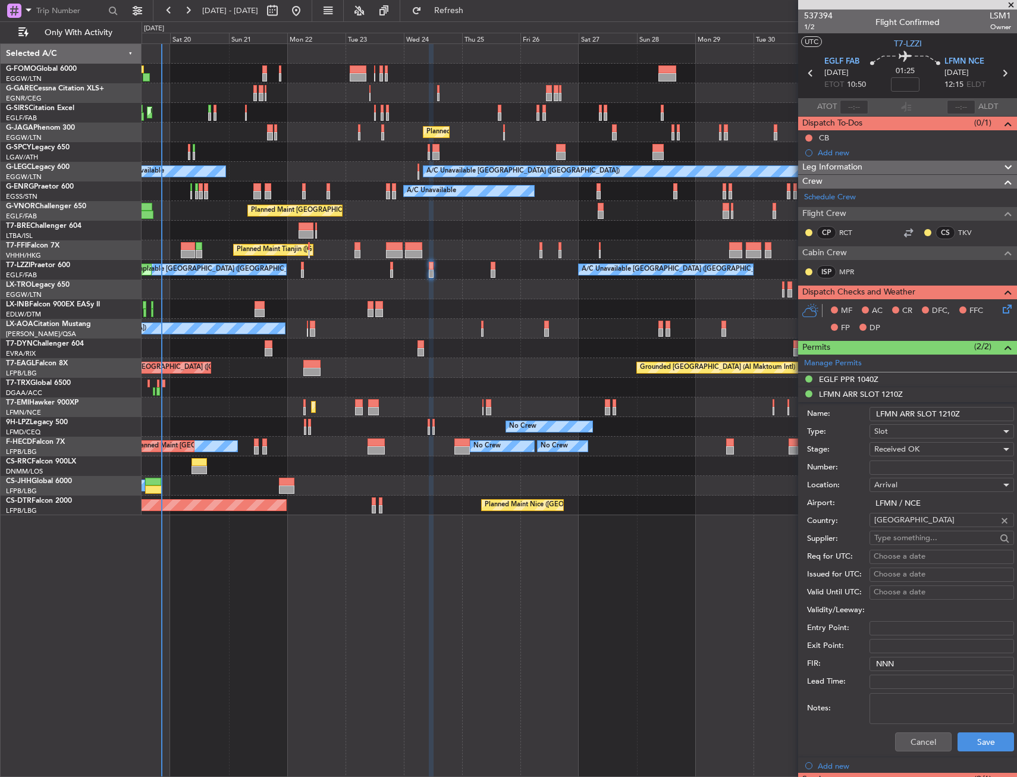
click at [910, 466] on input "Number:" at bounding box center [942, 467] width 145 height 14
paste input "LFMNA000089364"
type input "LFMNA000089364"
click at [982, 738] on button "Save" at bounding box center [986, 741] width 57 height 19
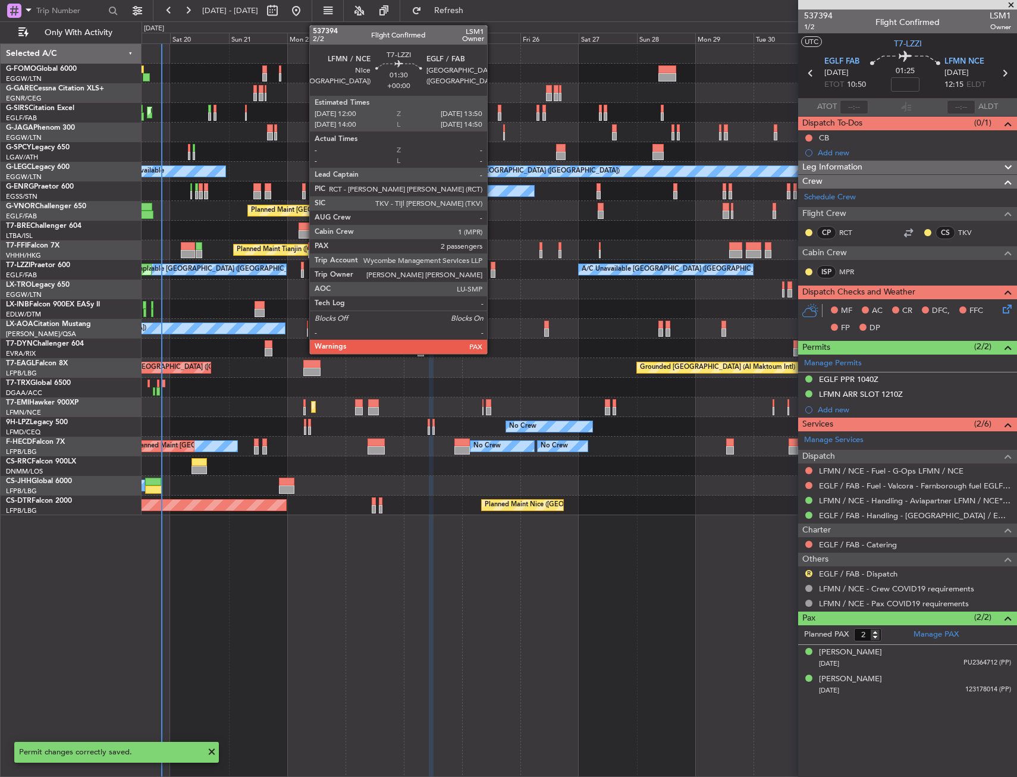
click at [493, 269] on div at bounding box center [493, 266] width 5 height 8
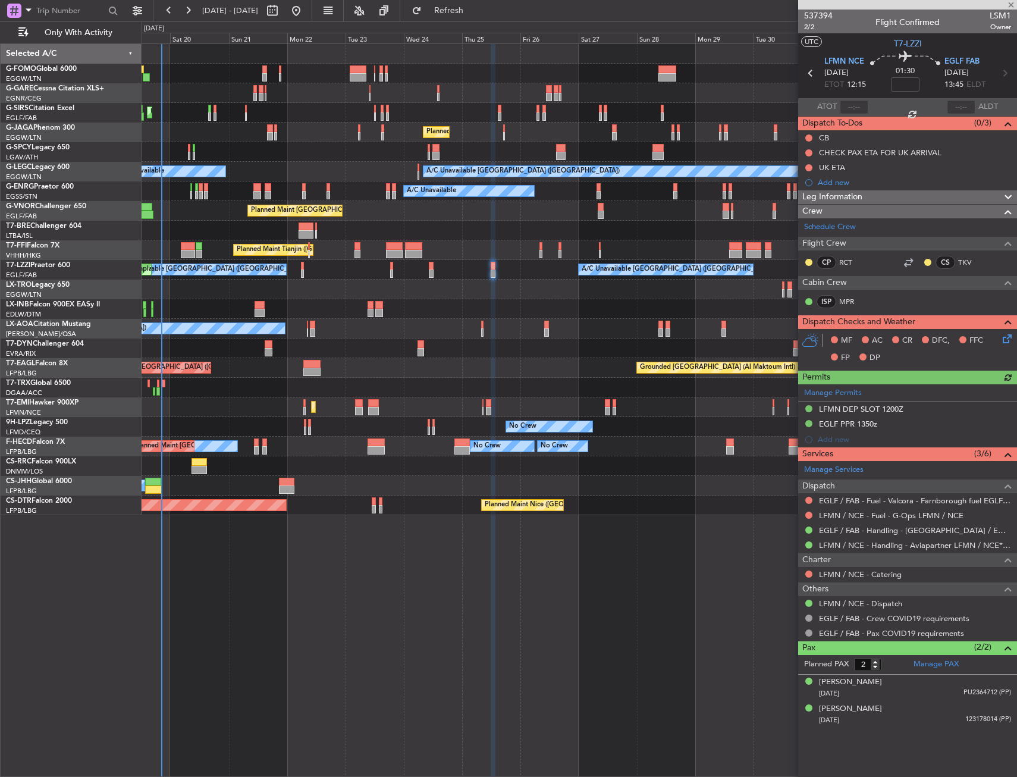
click at [924, 407] on div "Manage Permits LFMN DEP SLOT 1200Z EGLF PPR 1350z Add new" at bounding box center [907, 415] width 219 height 63
click at [922, 402] on div "Manage Permits LFMN DEP SLOT 1200Z EGLF PPR 1350z Add new" at bounding box center [907, 415] width 219 height 63
click at [917, 411] on div "LFMN DEP SLOT 1200Z" at bounding box center [907, 409] width 219 height 15
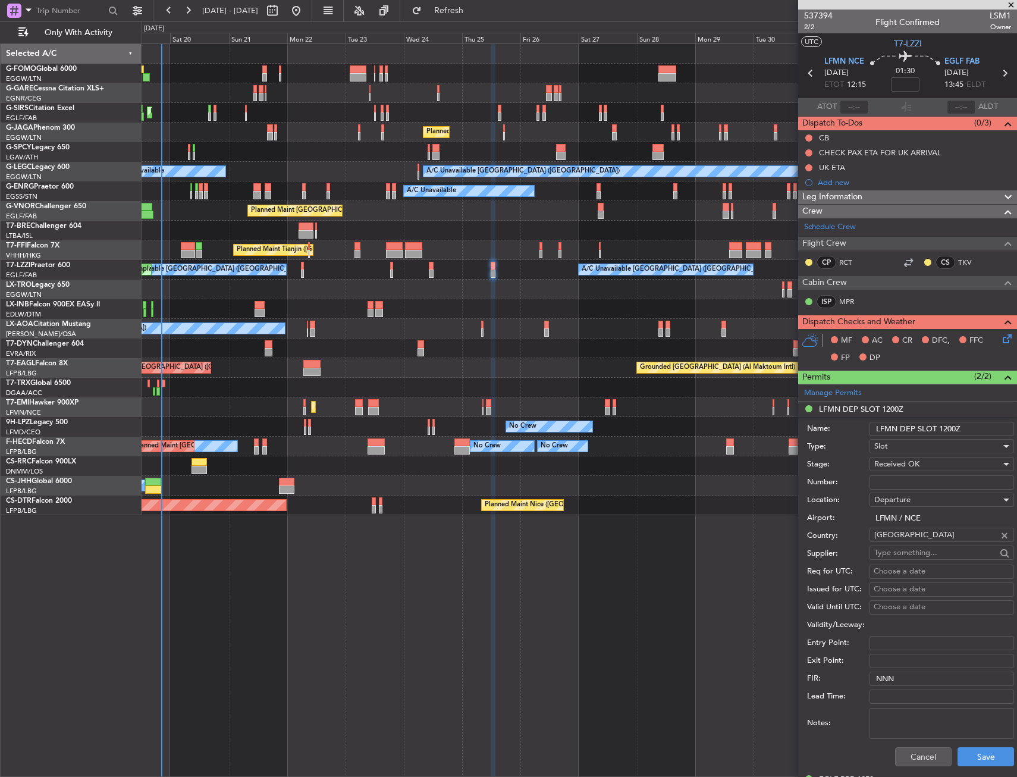
click at [914, 478] on input "Number:" at bounding box center [942, 482] width 145 height 14
paste input "LFMND000089365"
type input "LFMND000089365"
click at [971, 753] on button "Save" at bounding box center [986, 756] width 57 height 19
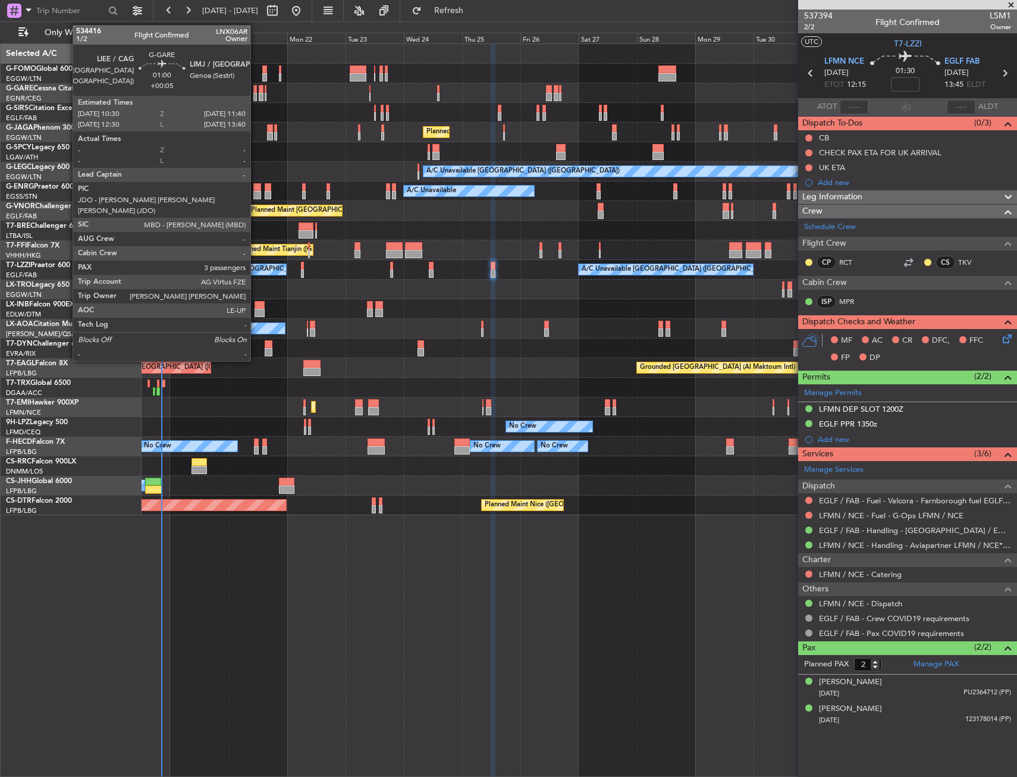
click at [256, 93] on div at bounding box center [254, 97] width 3 height 8
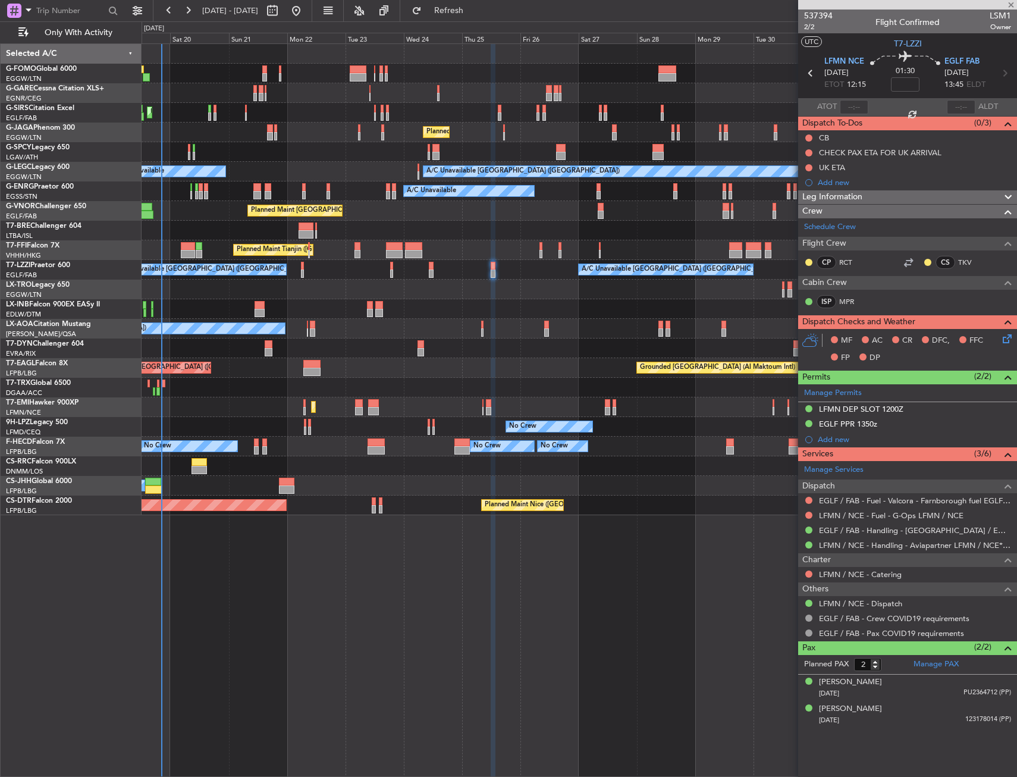
type input "+00:05"
type input "3"
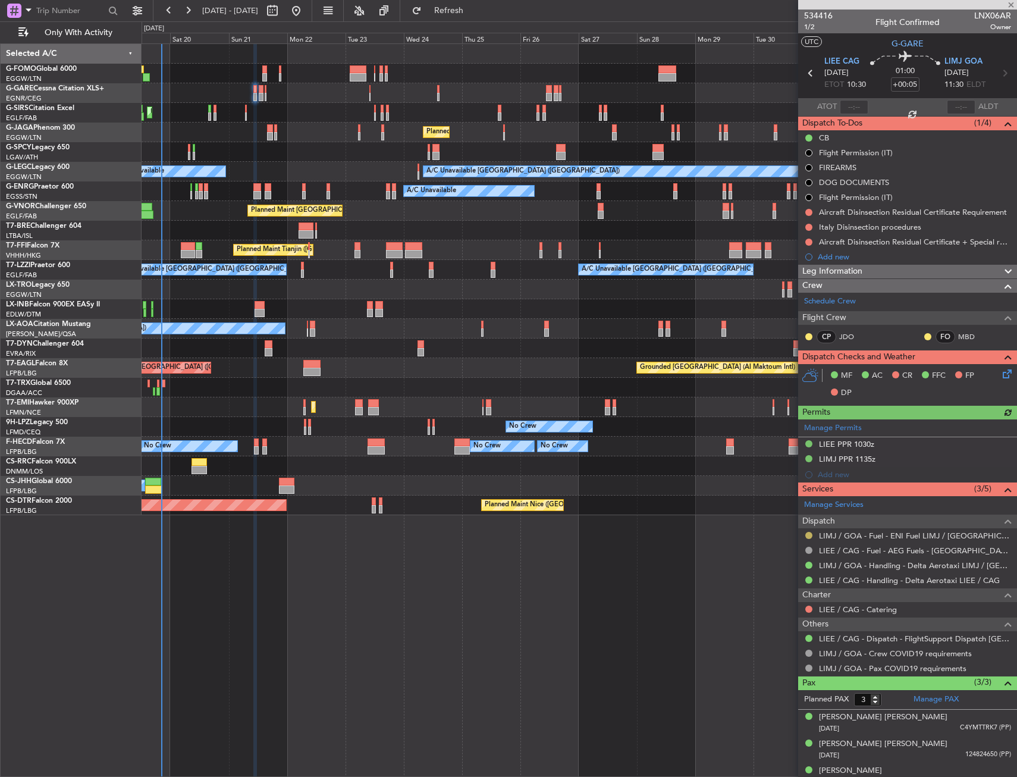
click at [809, 534] on button at bounding box center [809, 535] width 7 height 7
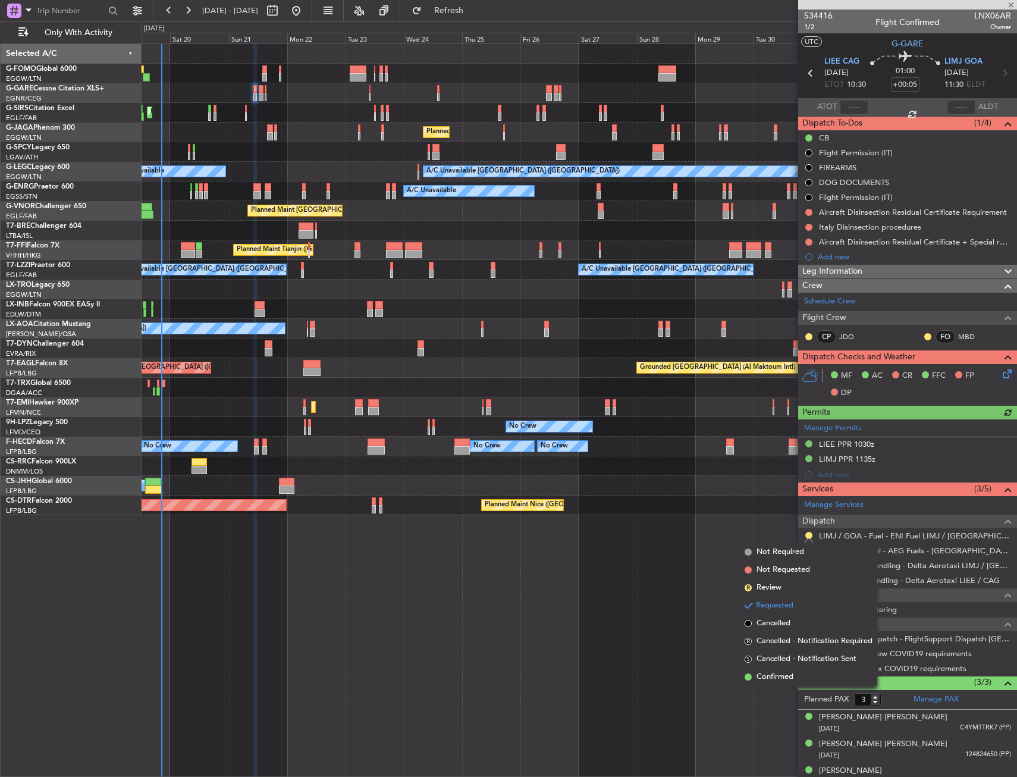
drag, startPoint x: 779, startPoint y: 676, endPoint x: 795, endPoint y: 590, distance: 87.2
click at [779, 676] on span "Confirmed" at bounding box center [775, 677] width 37 height 12
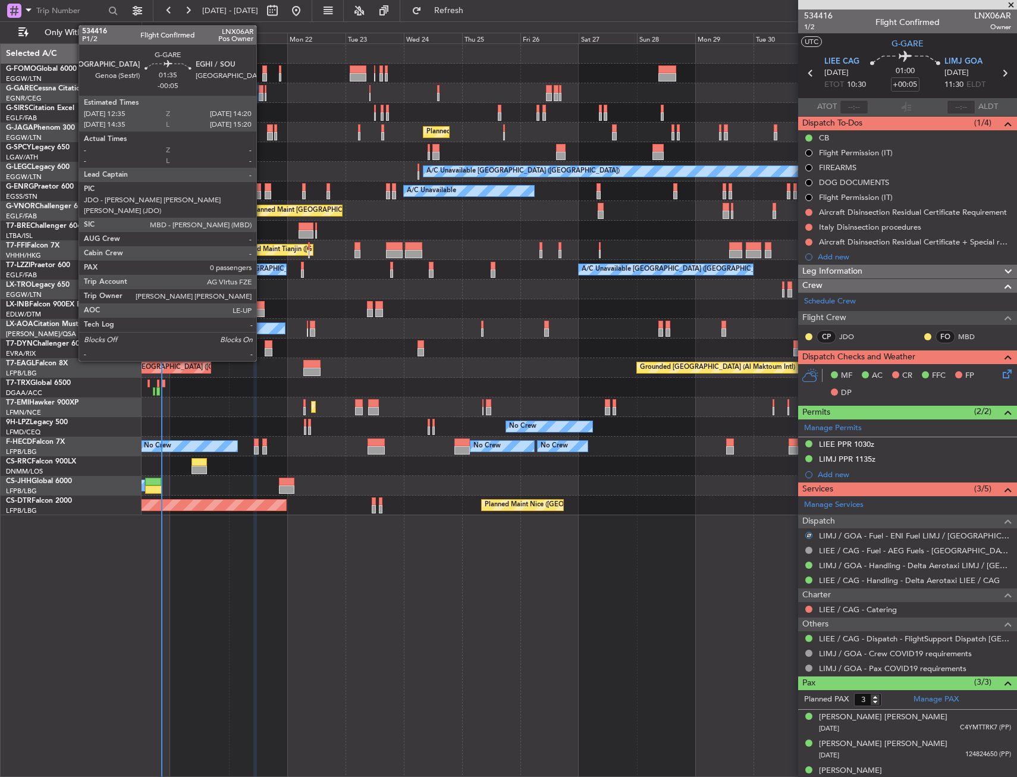
click at [262, 96] on div at bounding box center [261, 97] width 5 height 8
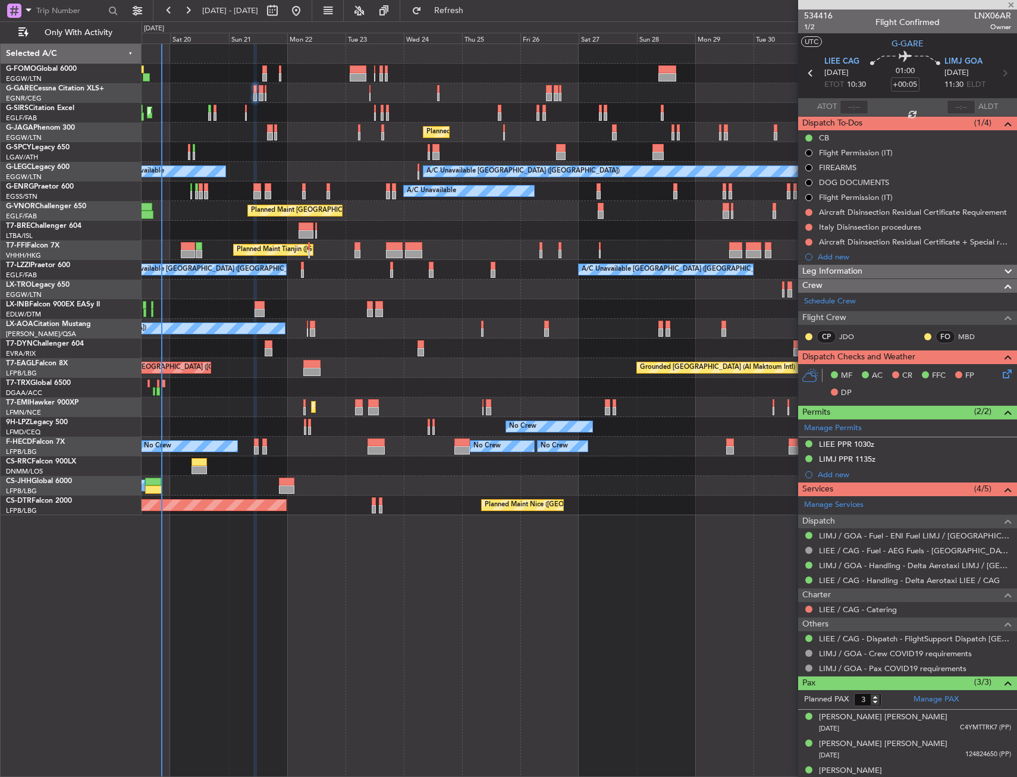
type input "-00:05"
type input "0"
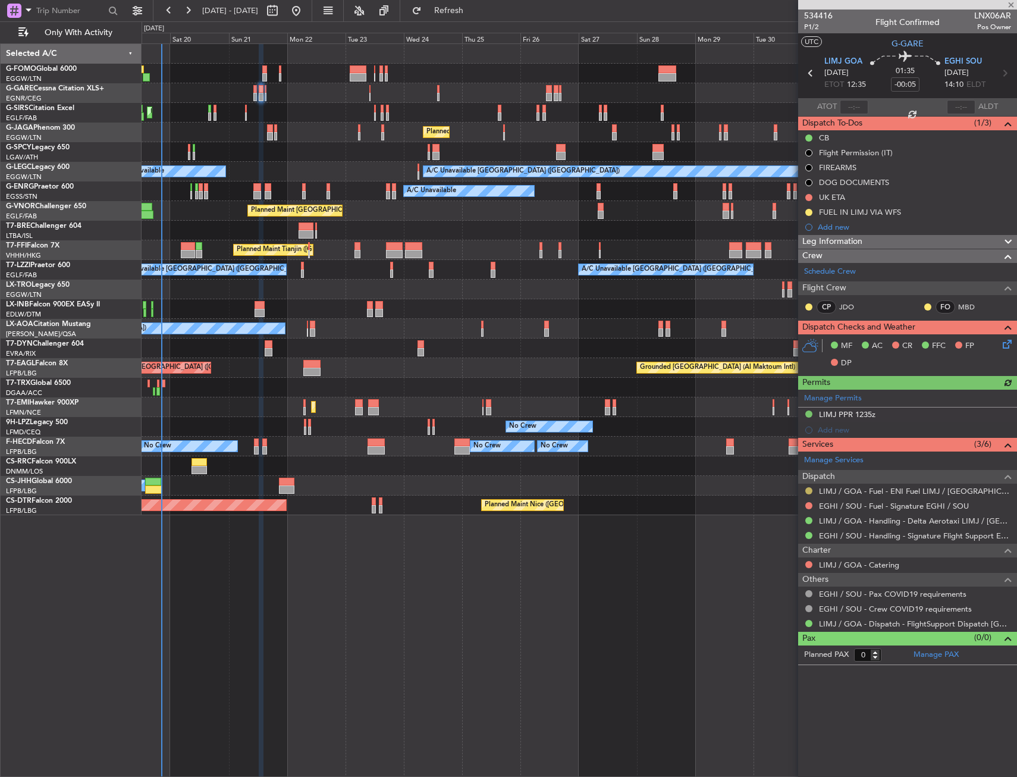
click at [807, 490] on button at bounding box center [809, 490] width 7 height 7
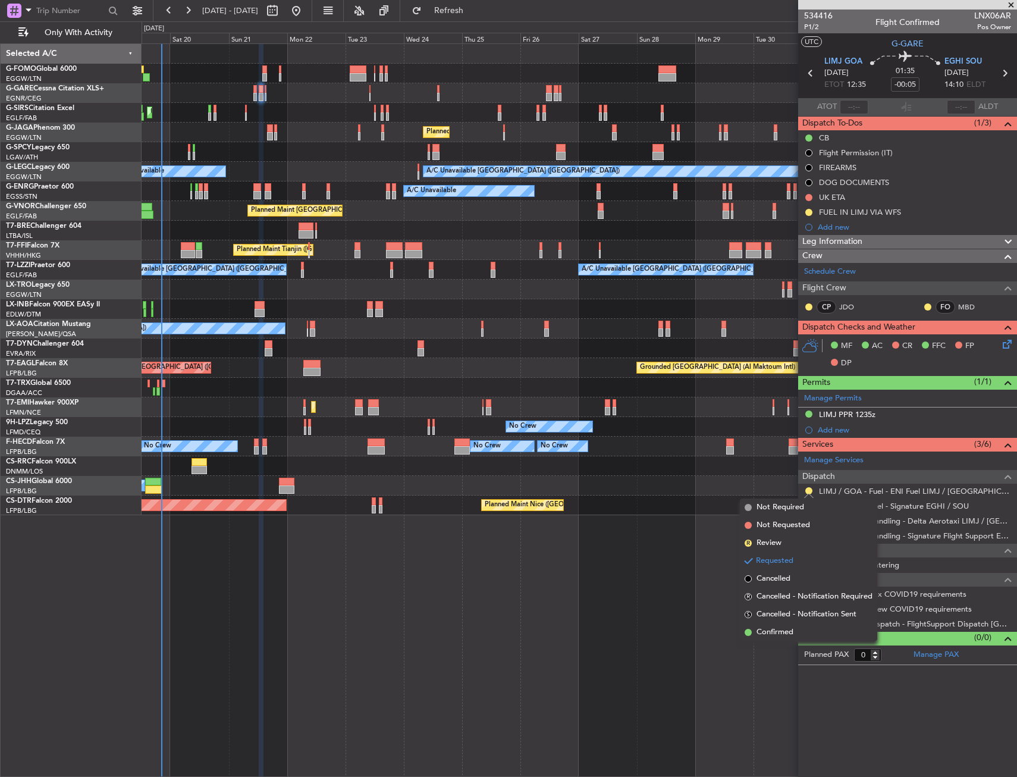
click at [785, 627] on span "Confirmed" at bounding box center [775, 632] width 37 height 12
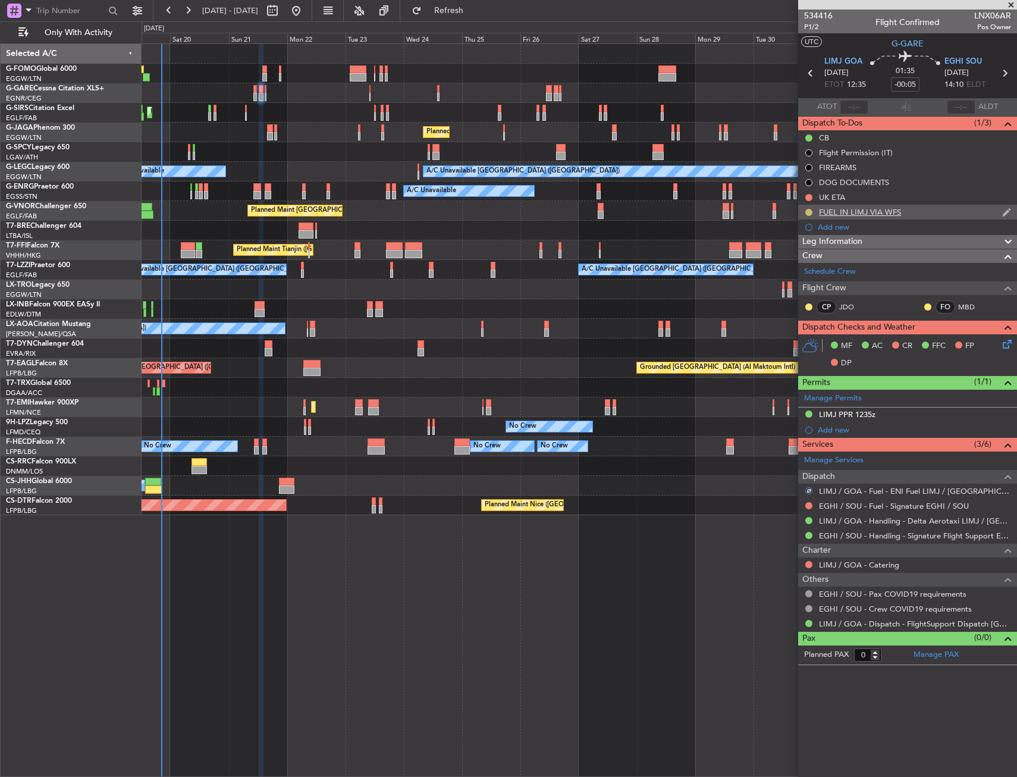
click at [809, 209] on button at bounding box center [809, 212] width 7 height 7
click at [791, 267] on li "Completed" at bounding box center [810, 265] width 64 height 18
click at [958, 488] on link "LIMJ / GOA - Fuel - ENI Fuel LIMJ / GOA" at bounding box center [915, 491] width 192 height 10
drag, startPoint x: 509, startPoint y: 19, endPoint x: 525, endPoint y: 35, distance: 21.9
click at [478, 18] on button "Refresh" at bounding box center [441, 10] width 71 height 19
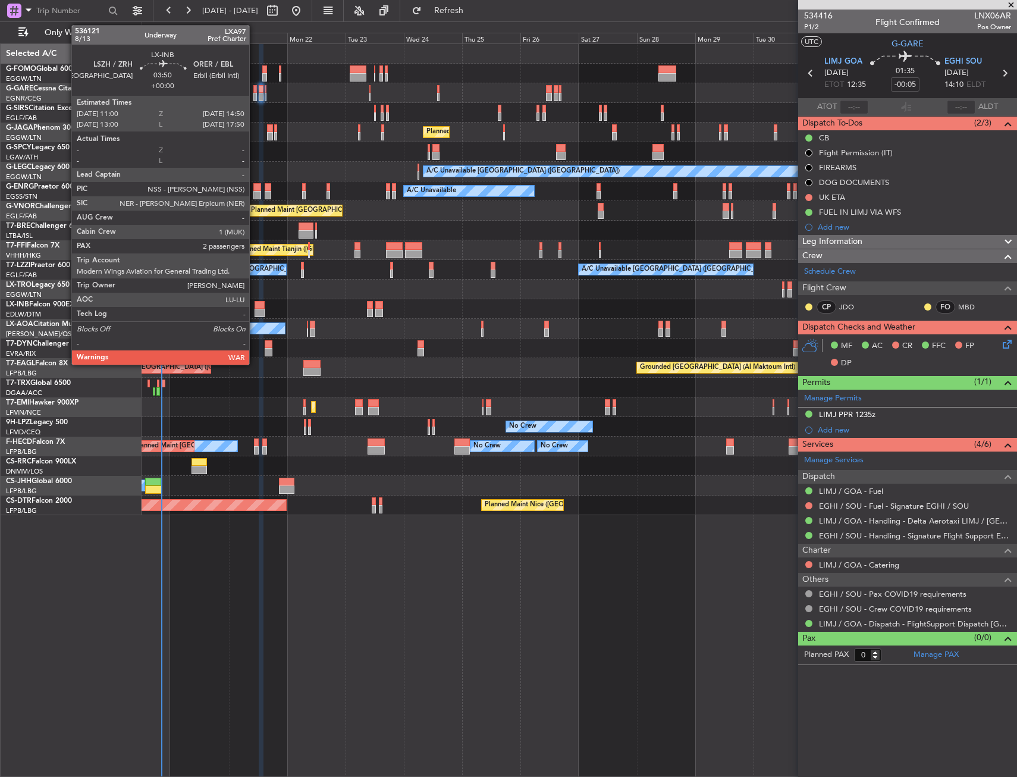
click at [255, 312] on div at bounding box center [260, 313] width 10 height 8
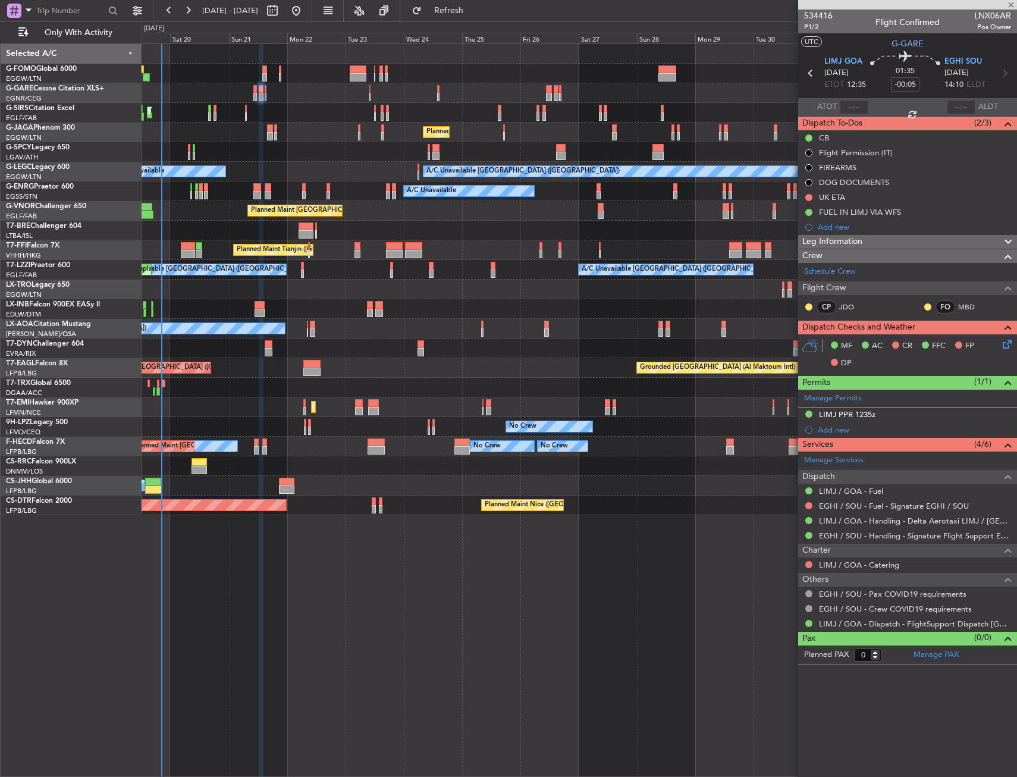
type input "2"
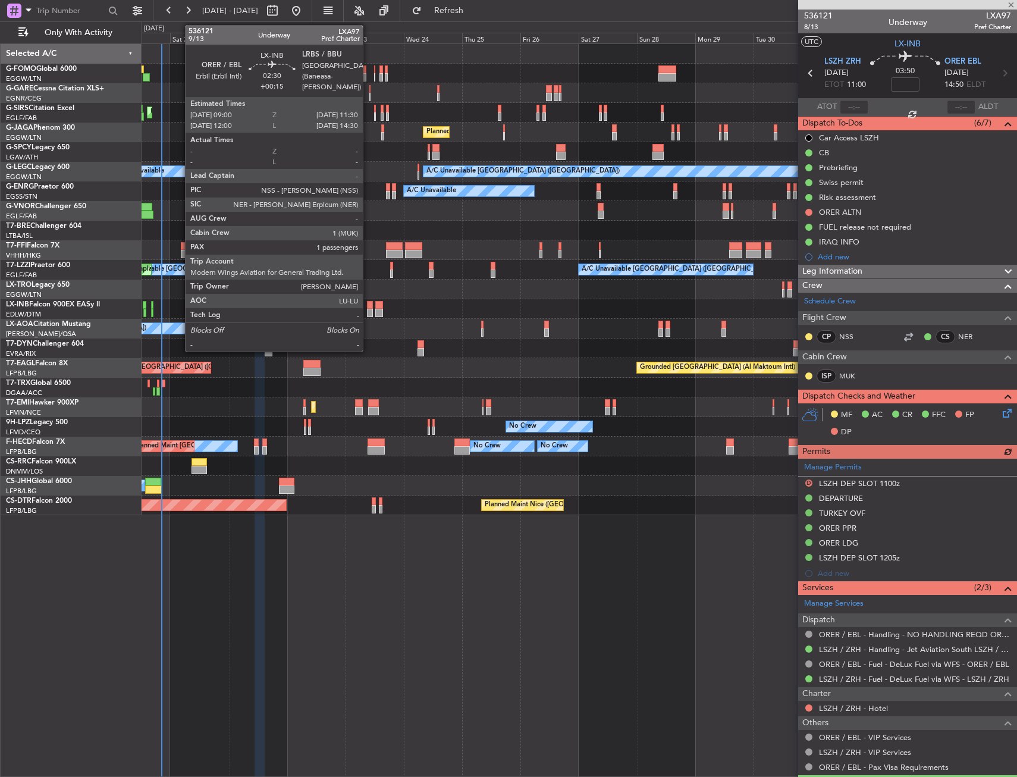
click at [368, 308] on div at bounding box center [370, 305] width 7 height 8
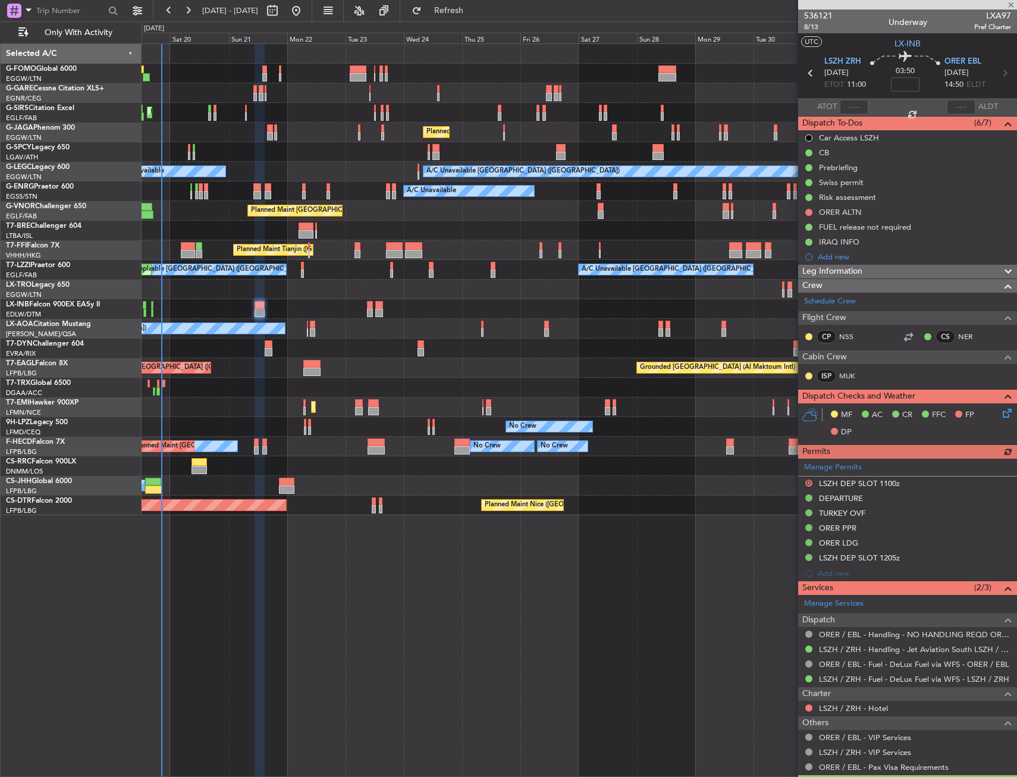
type input "+00:15"
type input "1"
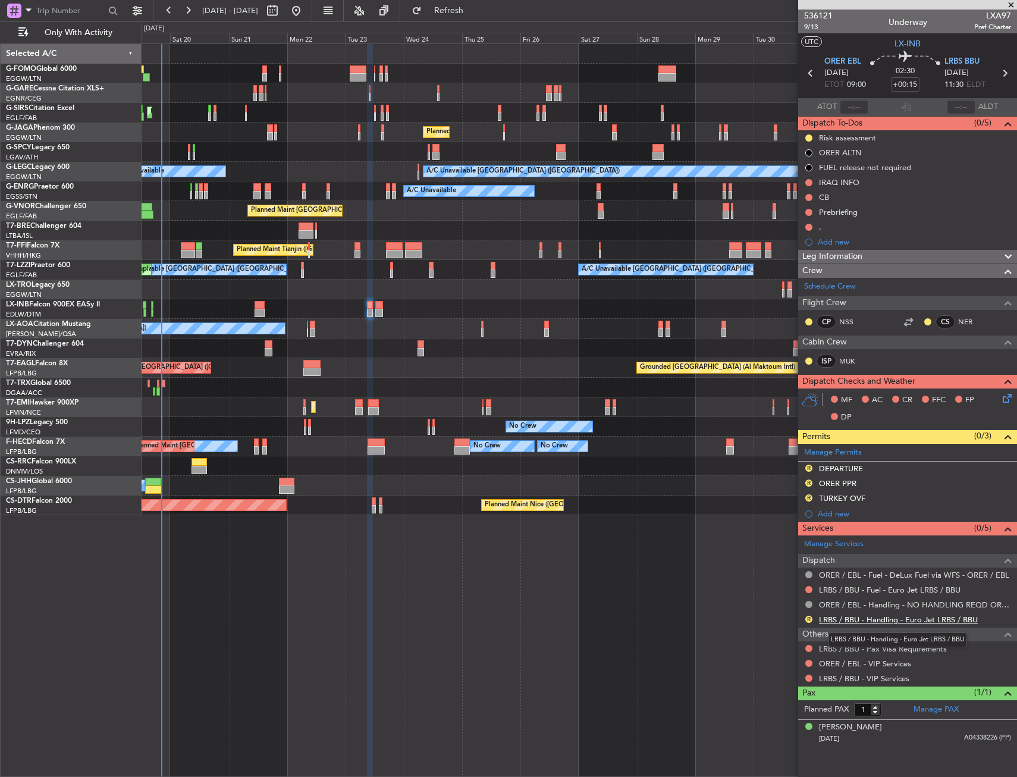
click at [857, 620] on link "LRBS / BBU - Handling - Euro Jet LRBS / BBU" at bounding box center [898, 620] width 159 height 10
click at [829, 621] on link "LRBS / BBU - Handling - Euro Jet LRBS / BBU" at bounding box center [898, 620] width 159 height 10
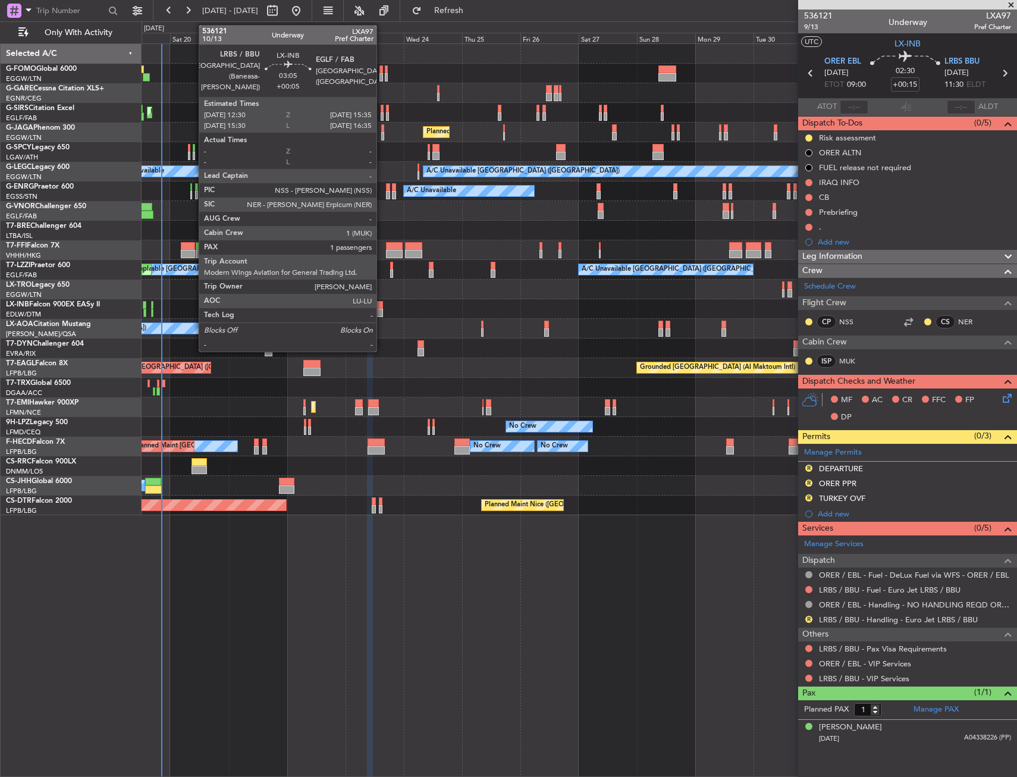
click at [382, 309] on div at bounding box center [379, 313] width 8 height 8
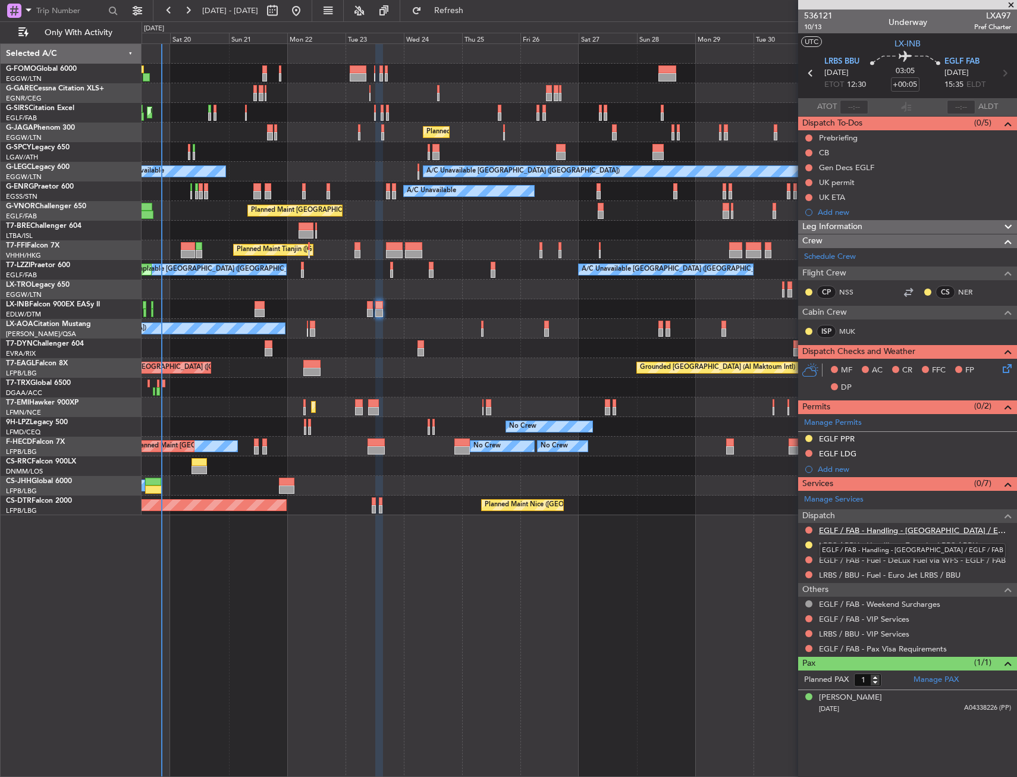
click at [841, 530] on link "EGLF / FAB - Handling - [GEOGRAPHIC_DATA] / EGLF / FAB" at bounding box center [915, 530] width 192 height 10
click at [474, 9] on span "Refresh" at bounding box center [449, 11] width 50 height 8
type input "+00:15"
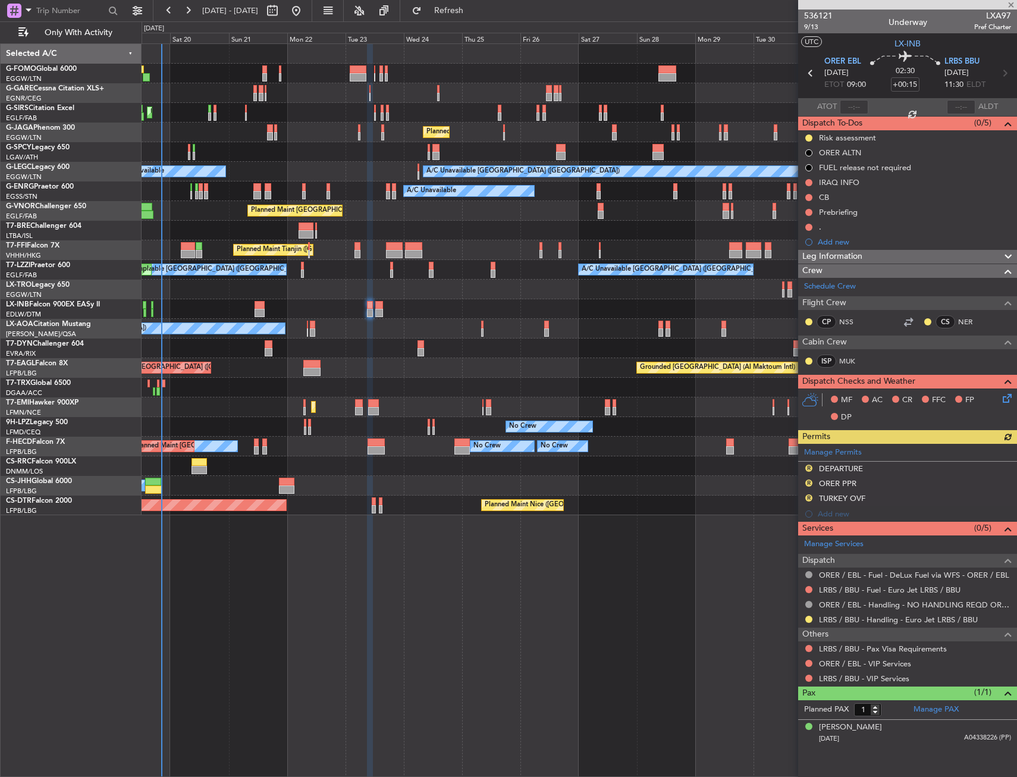
click at [809, 496] on div "Manage Permits R DEPARTURE R ORER PPR R TURKEY OVF Add new" at bounding box center [907, 483] width 219 height 78
click at [806, 499] on button "R" at bounding box center [809, 497] width 7 height 7
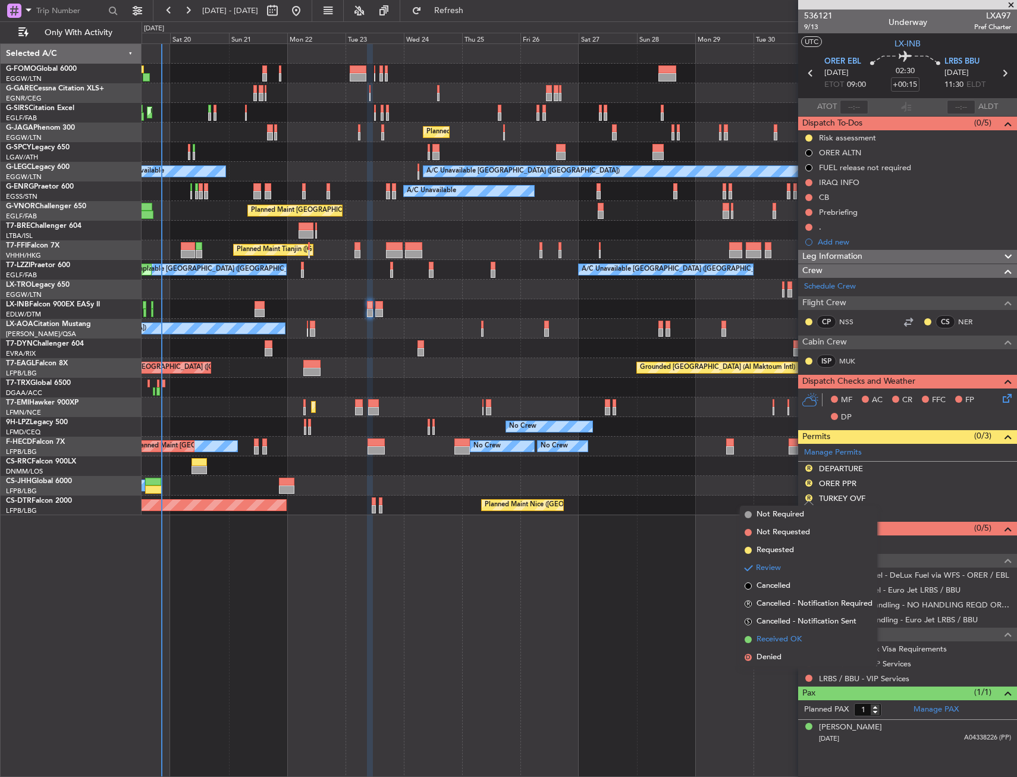
click at [766, 638] on span "Received OK" at bounding box center [779, 640] width 45 height 12
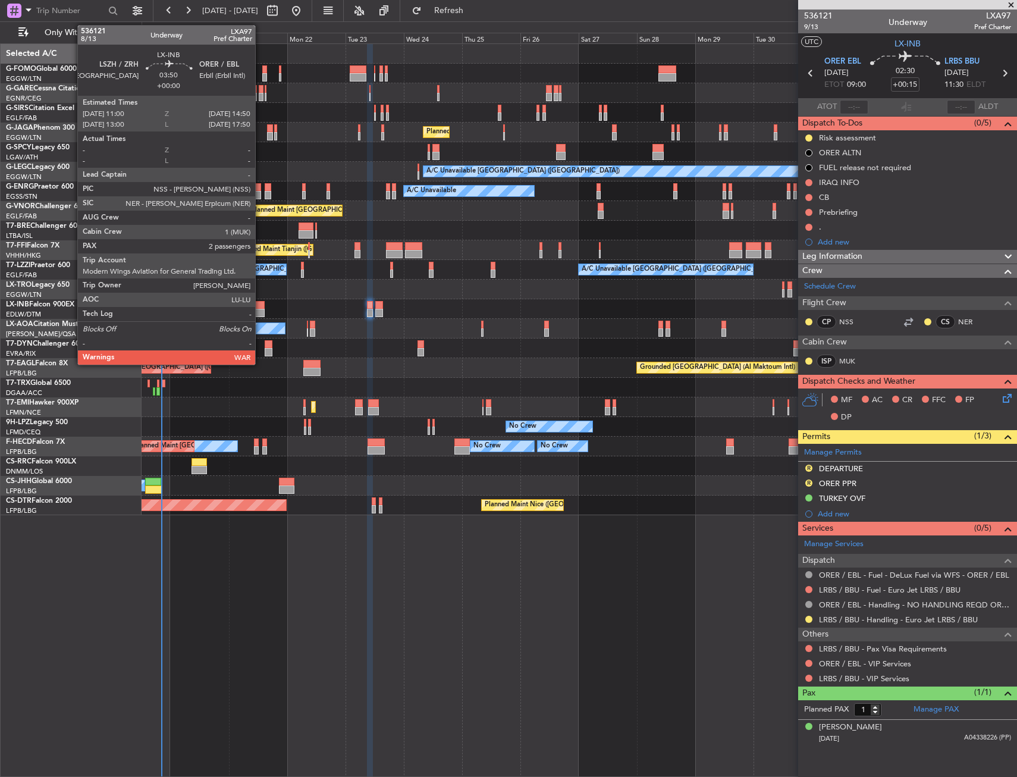
click at [261, 308] on div at bounding box center [260, 305] width 10 height 8
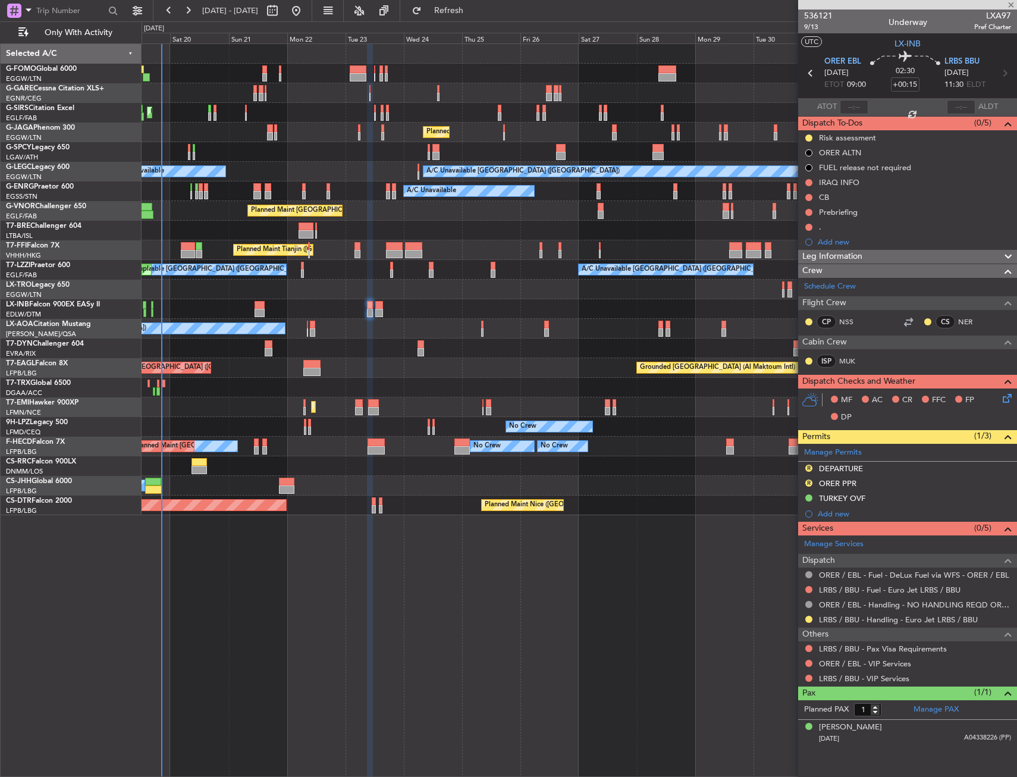
type input "2"
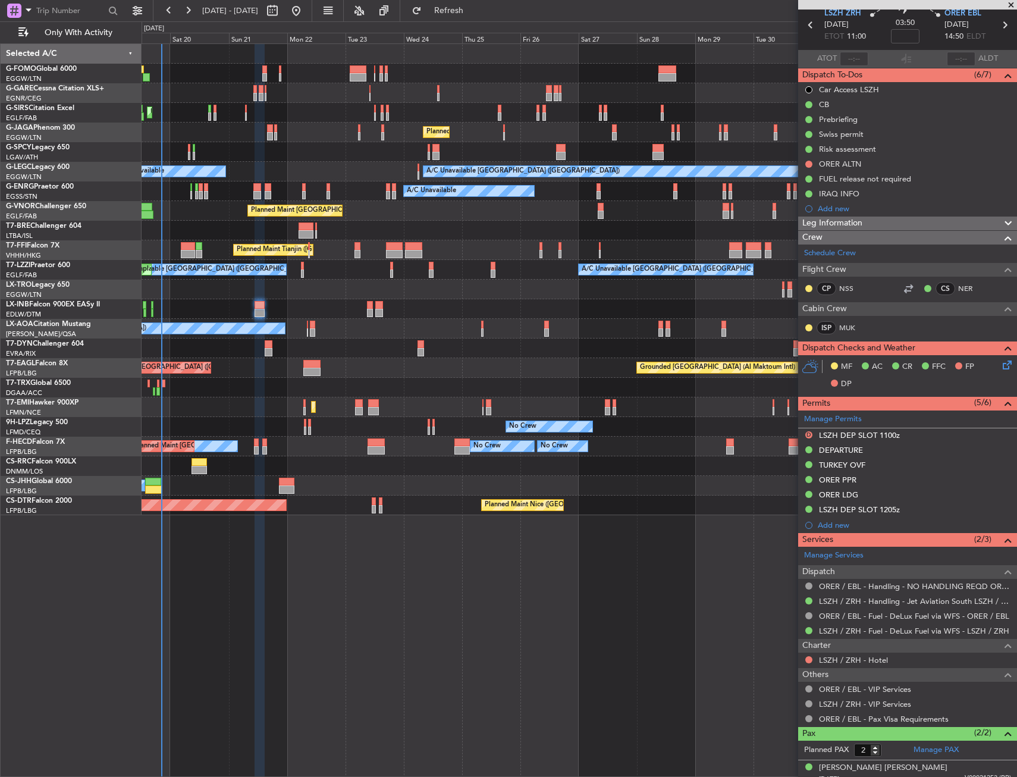
scroll to position [84, 0]
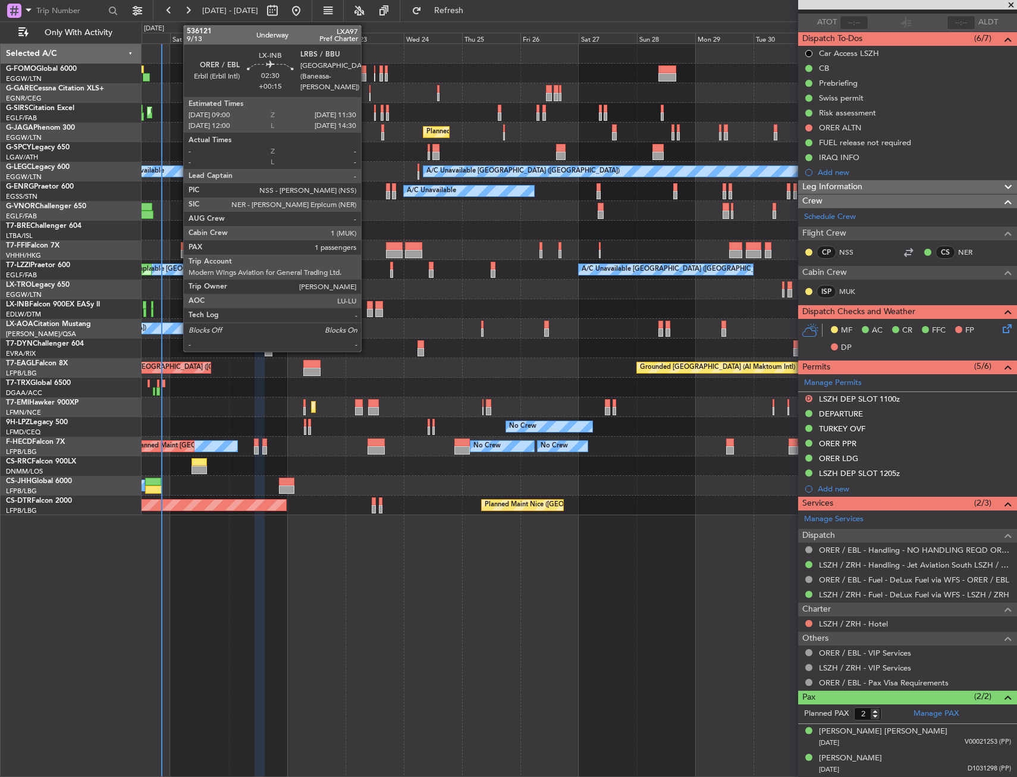
click at [367, 311] on div at bounding box center [370, 313] width 7 height 8
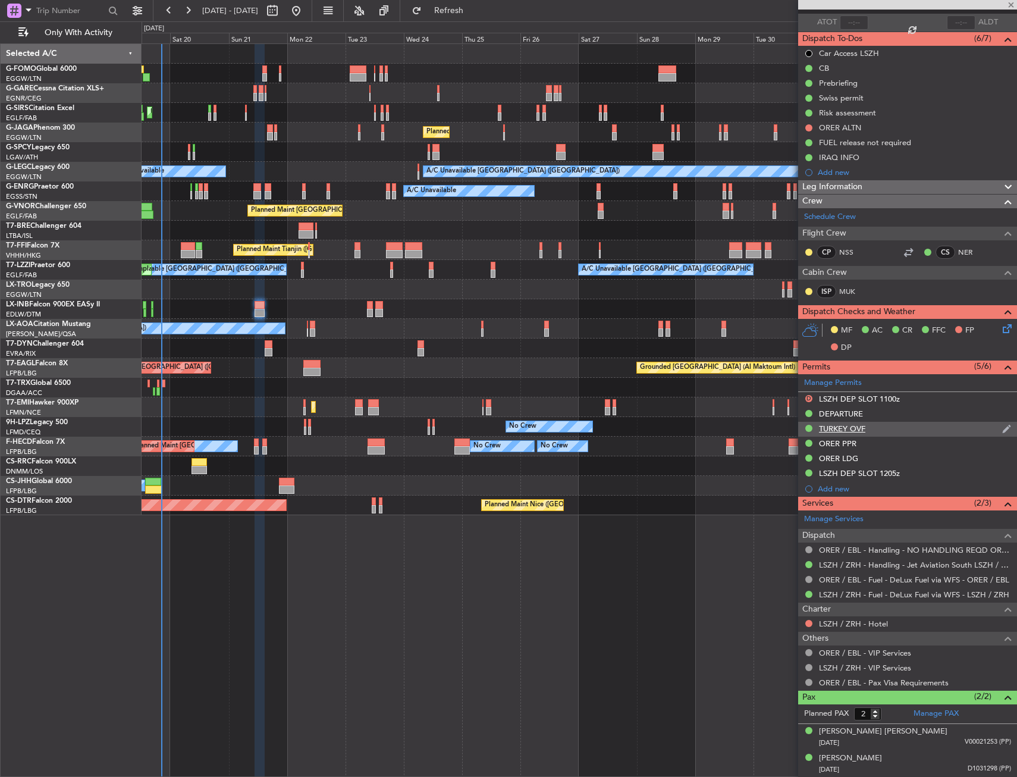
type input "+00:15"
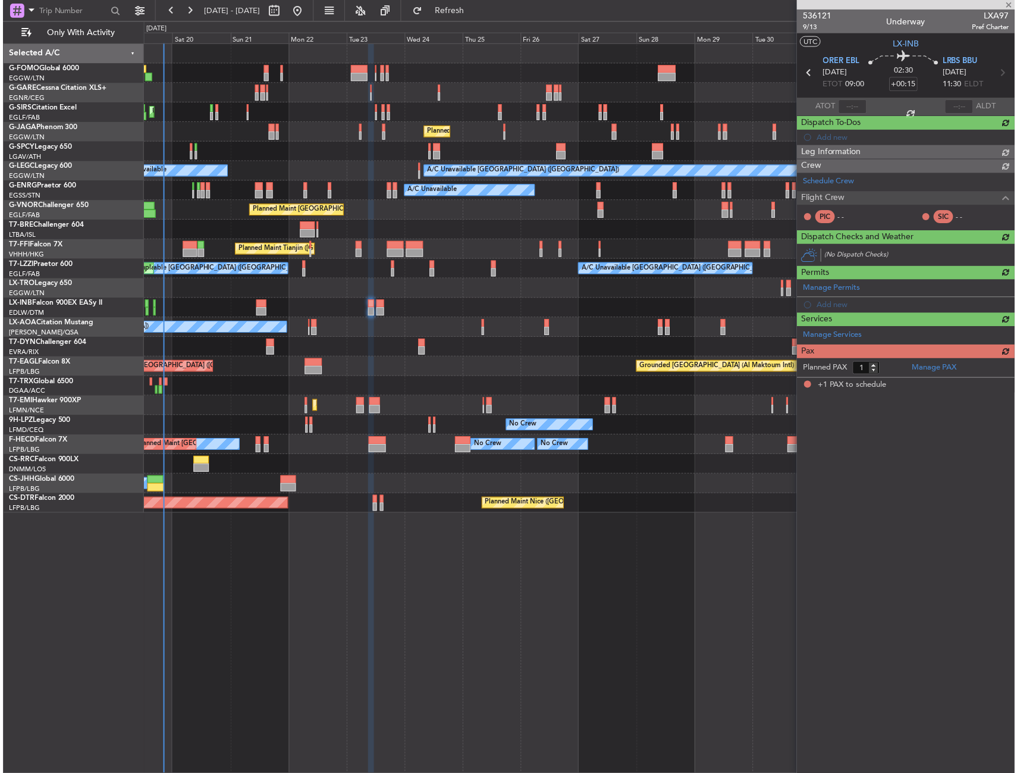
scroll to position [0, 0]
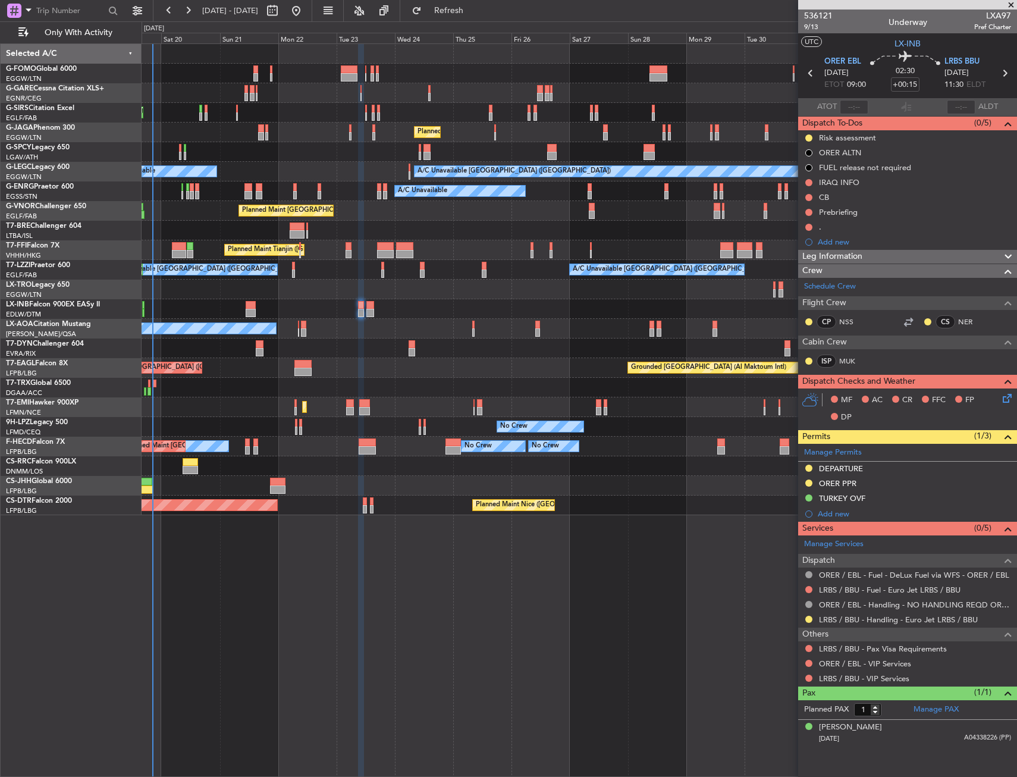
click at [433, 346] on div "Unplanned Maint [GEOGRAPHIC_DATA] (Riga Intl)" at bounding box center [579, 349] width 875 height 20
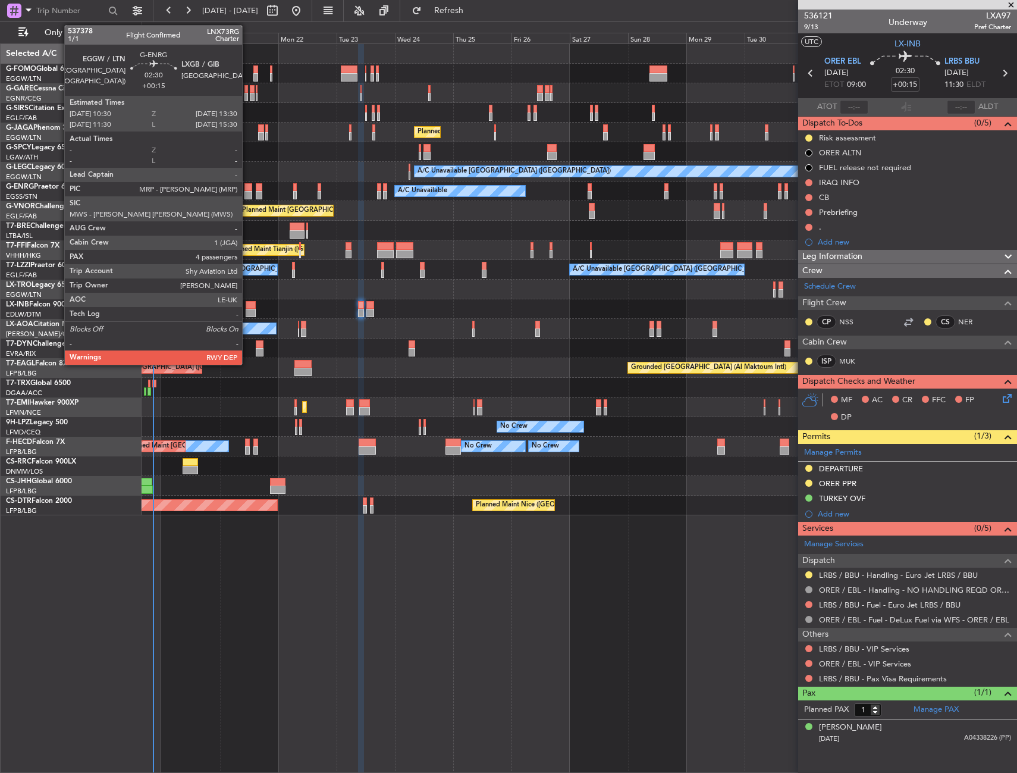
click at [247, 186] on div at bounding box center [249, 187] width 8 height 8
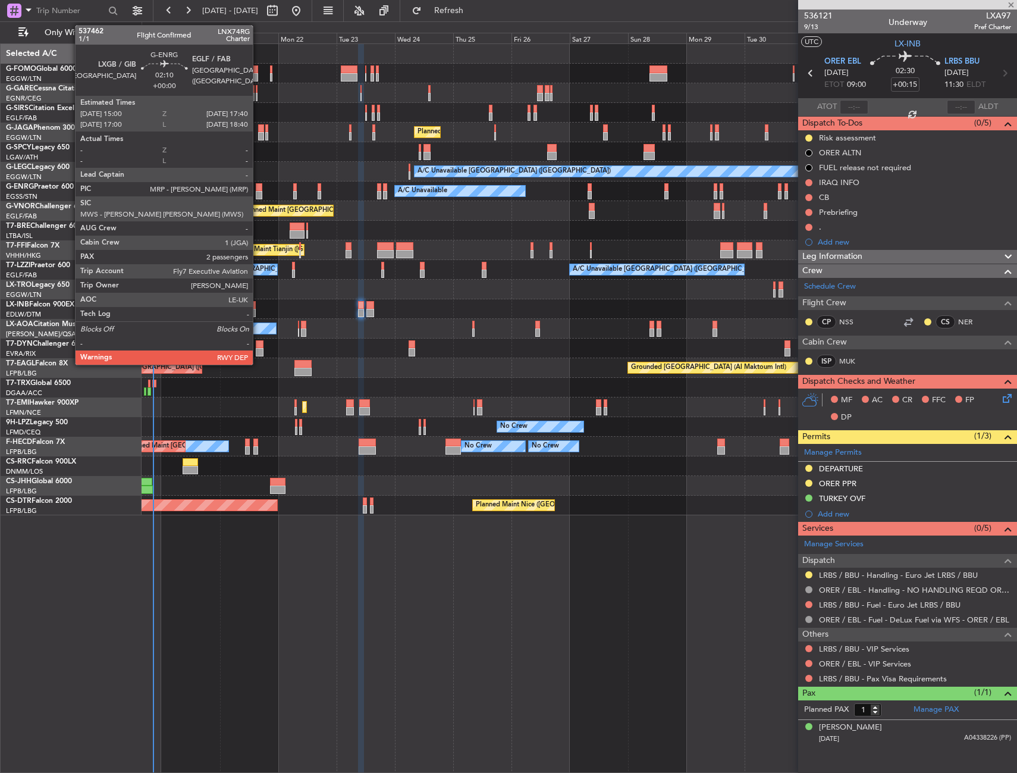
type input "4"
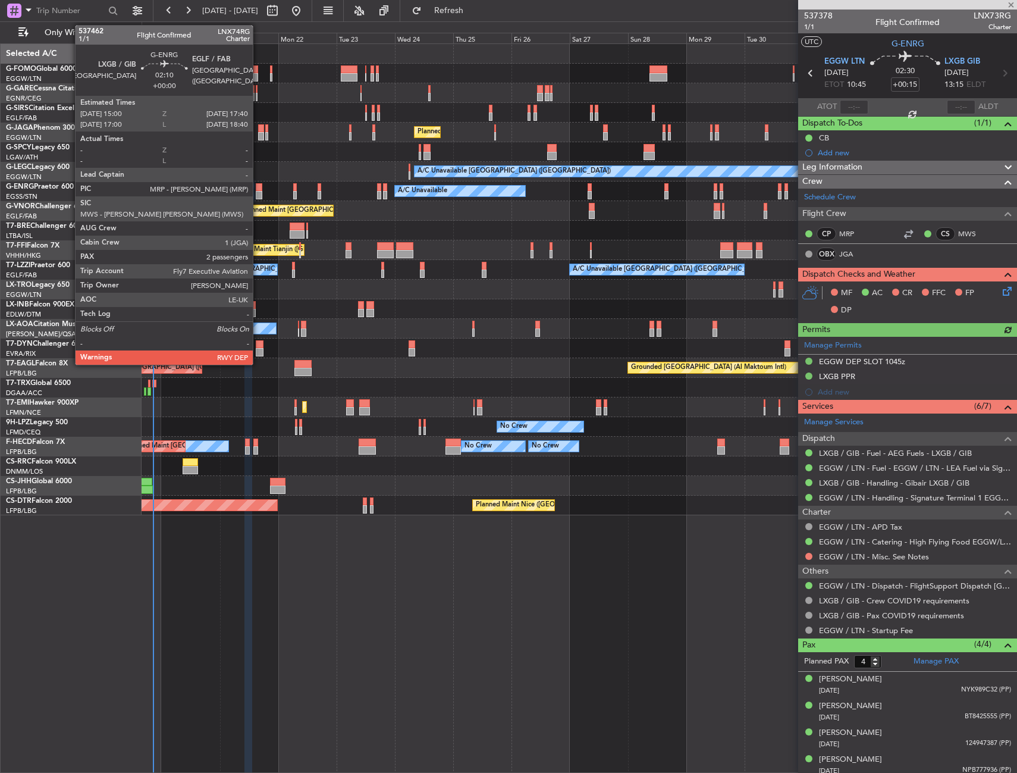
click at [258, 187] on div at bounding box center [259, 187] width 7 height 8
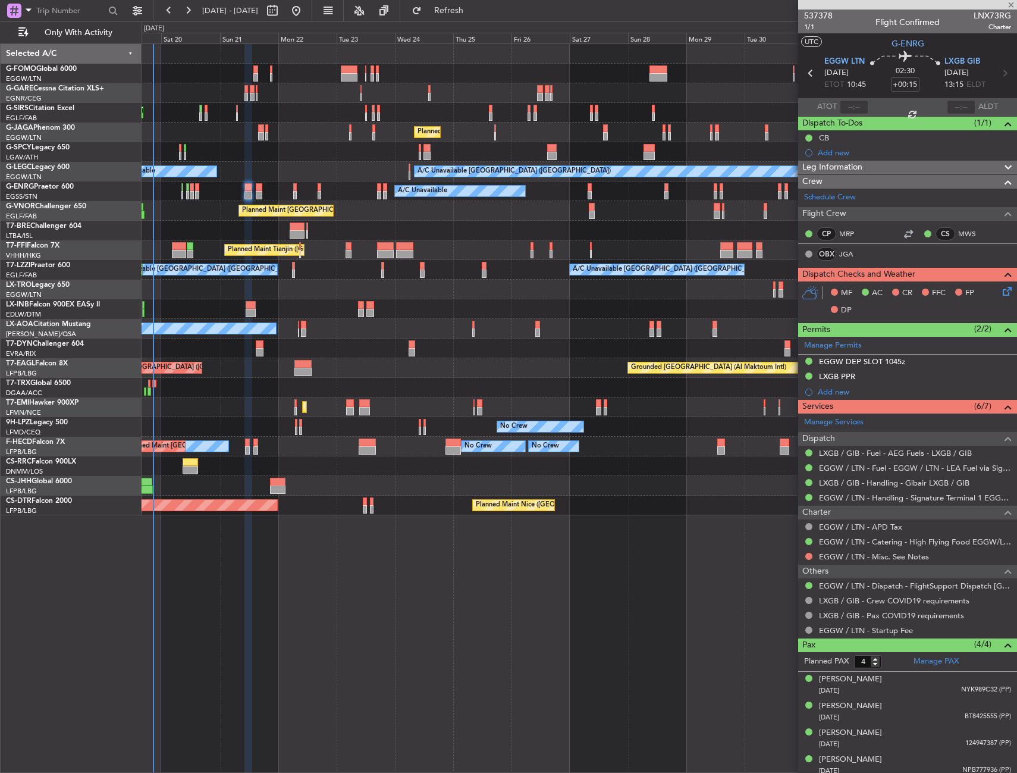
type input "2"
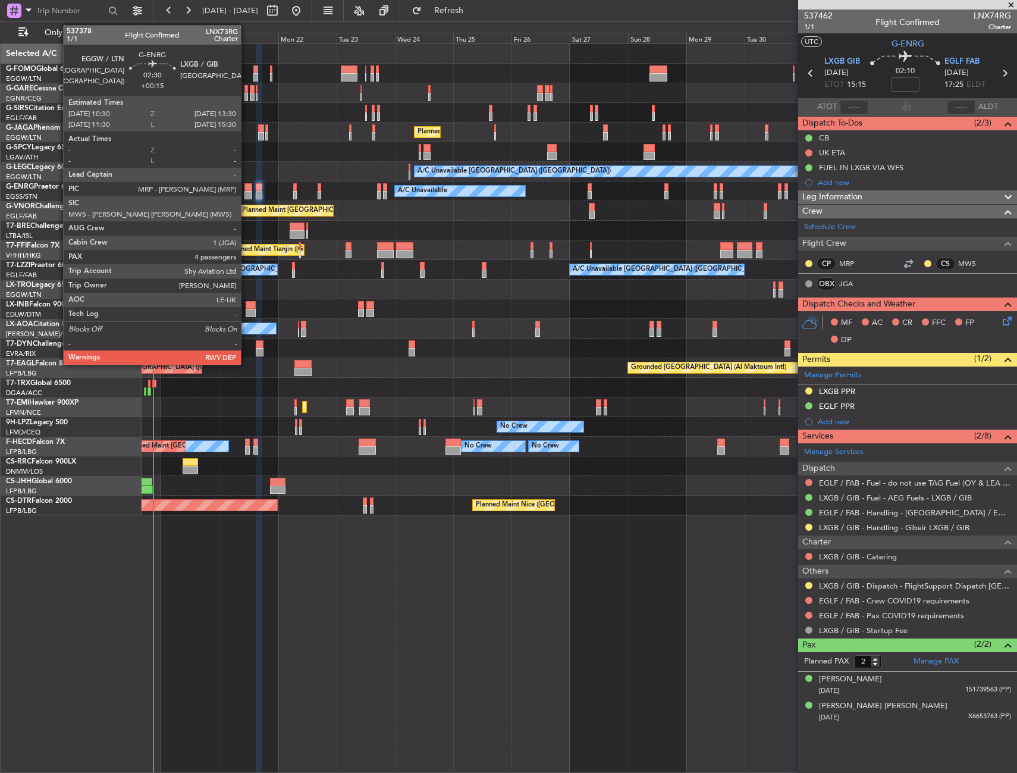
click at [246, 192] on div at bounding box center [249, 195] width 8 height 8
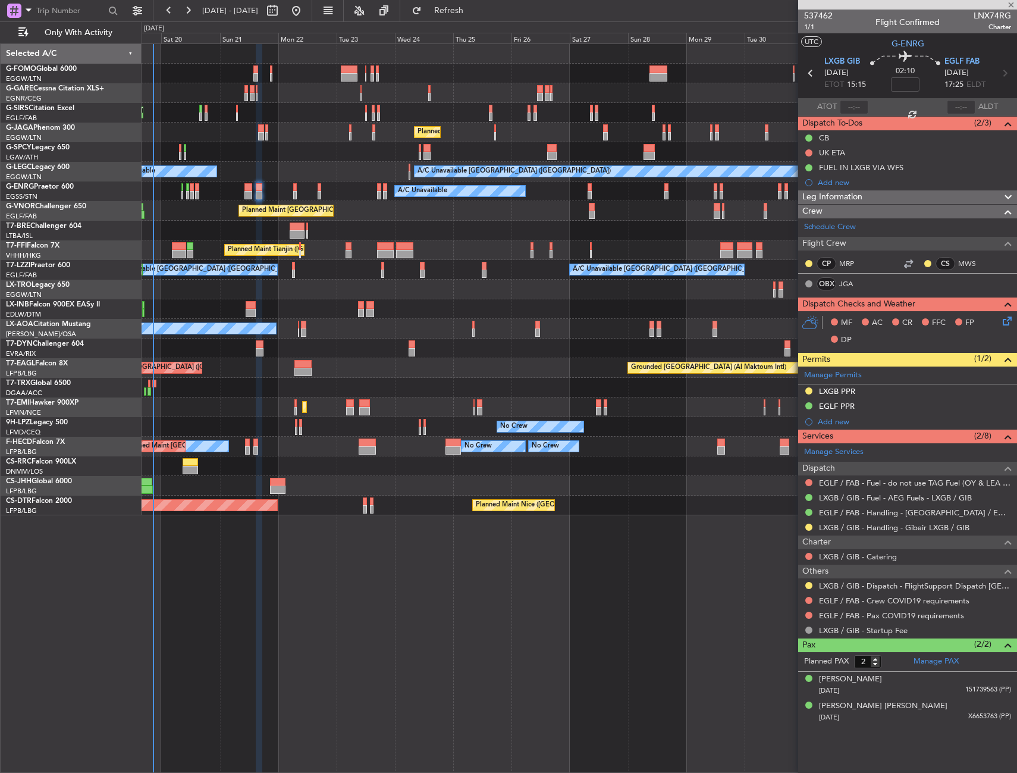
type input "+00:15"
type input "4"
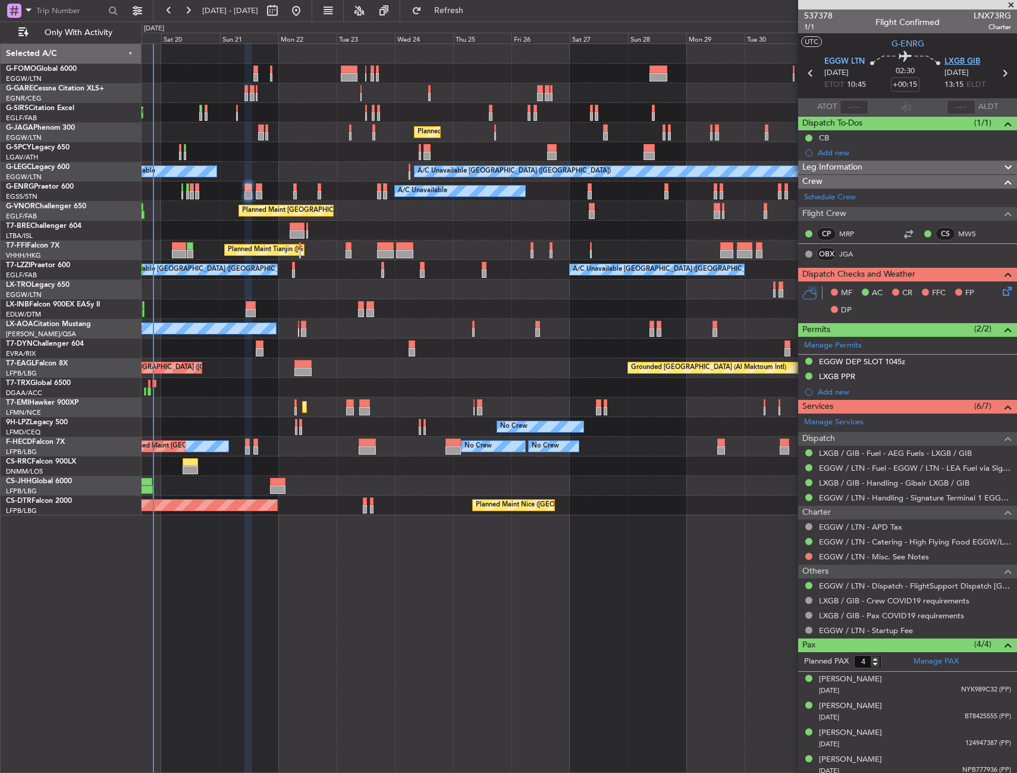
click at [945, 63] on span "LXGB GIB" at bounding box center [963, 62] width 36 height 12
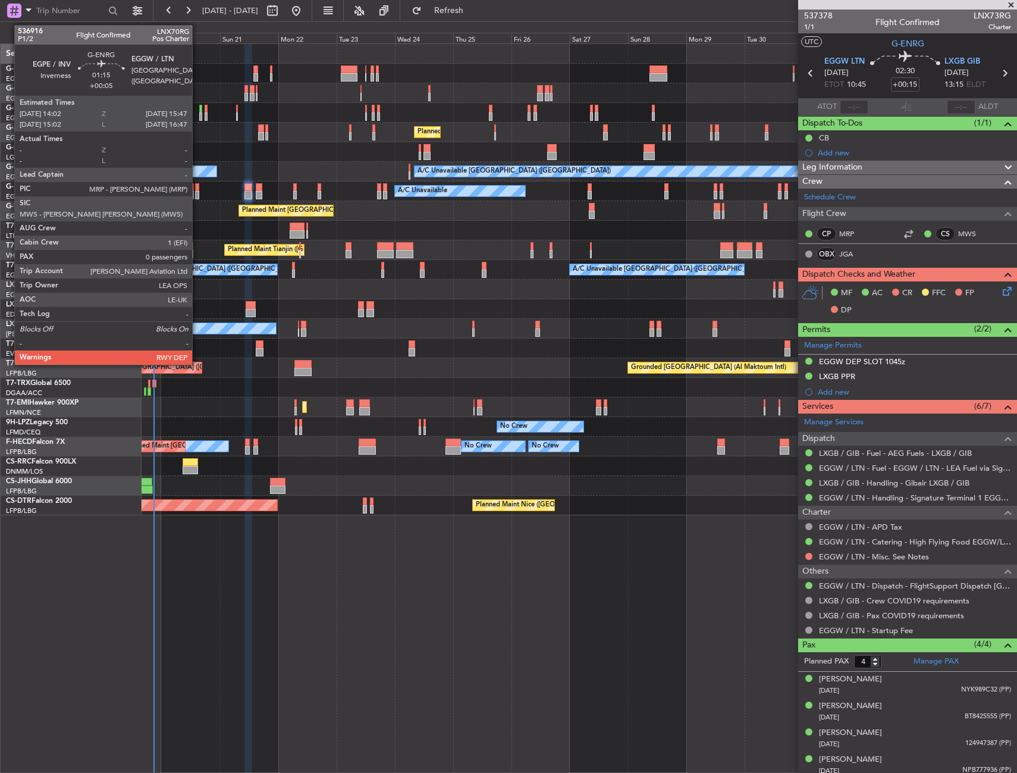
click at [198, 186] on div at bounding box center [197, 187] width 5 height 8
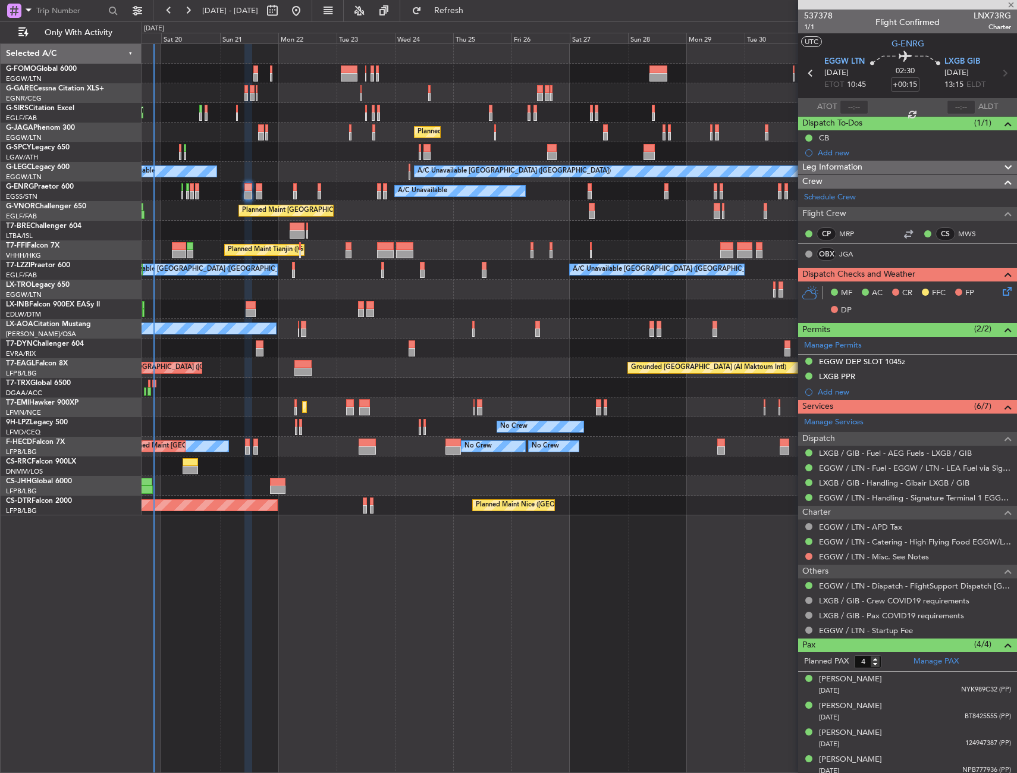
type input "+00:05"
type input "0"
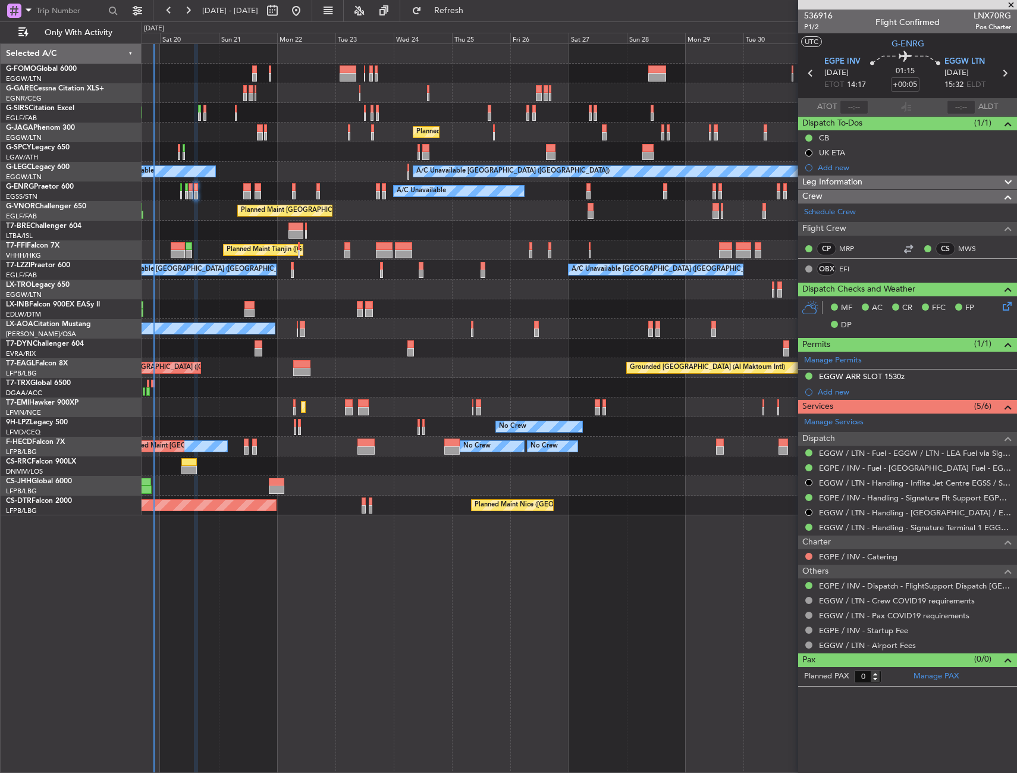
click at [361, 356] on div "Unplanned Maint [GEOGRAPHIC_DATA] (Riga Intl)" at bounding box center [579, 349] width 875 height 20
